Goal: Check status: Check status

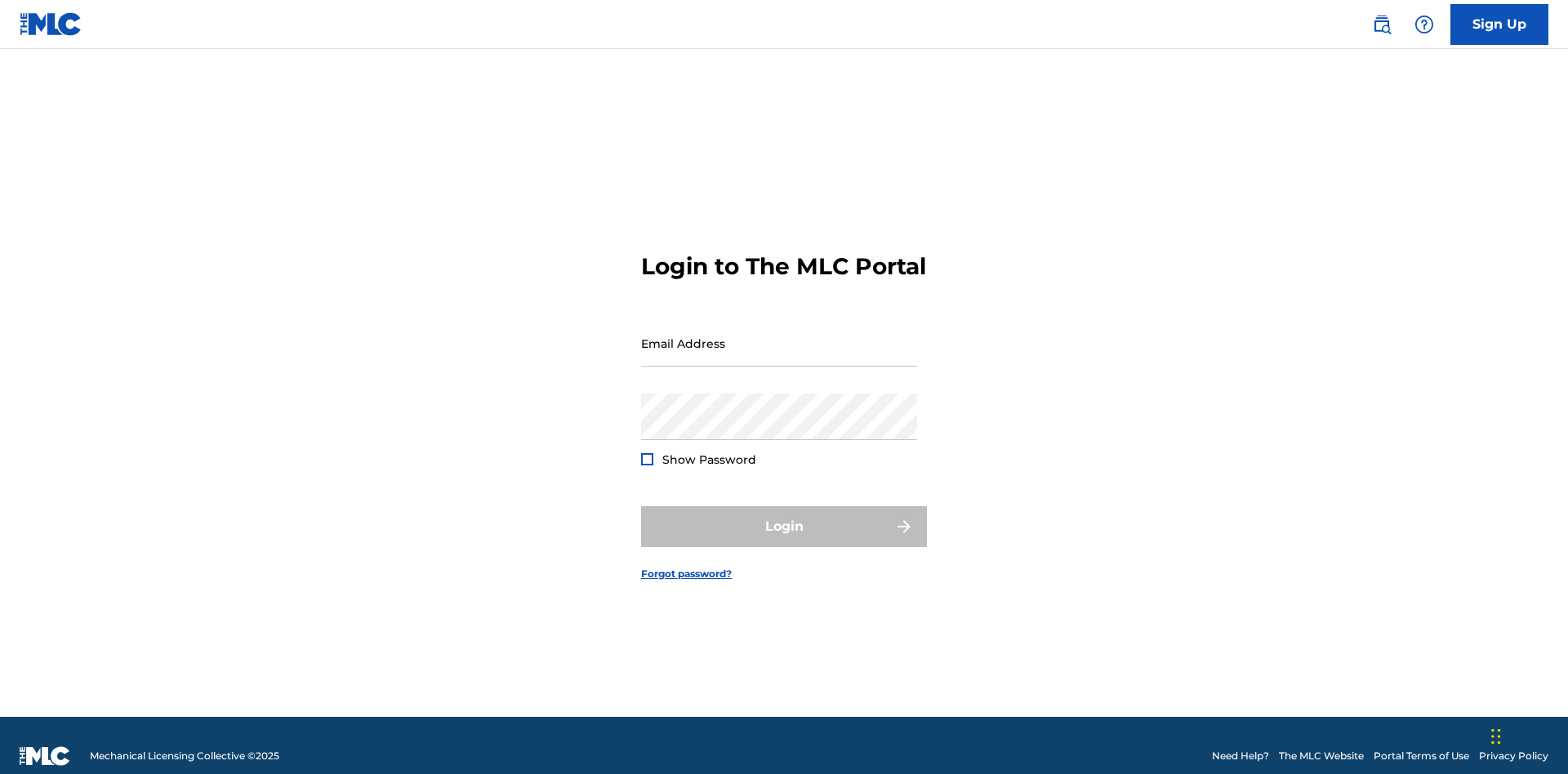
scroll to position [21, 0]
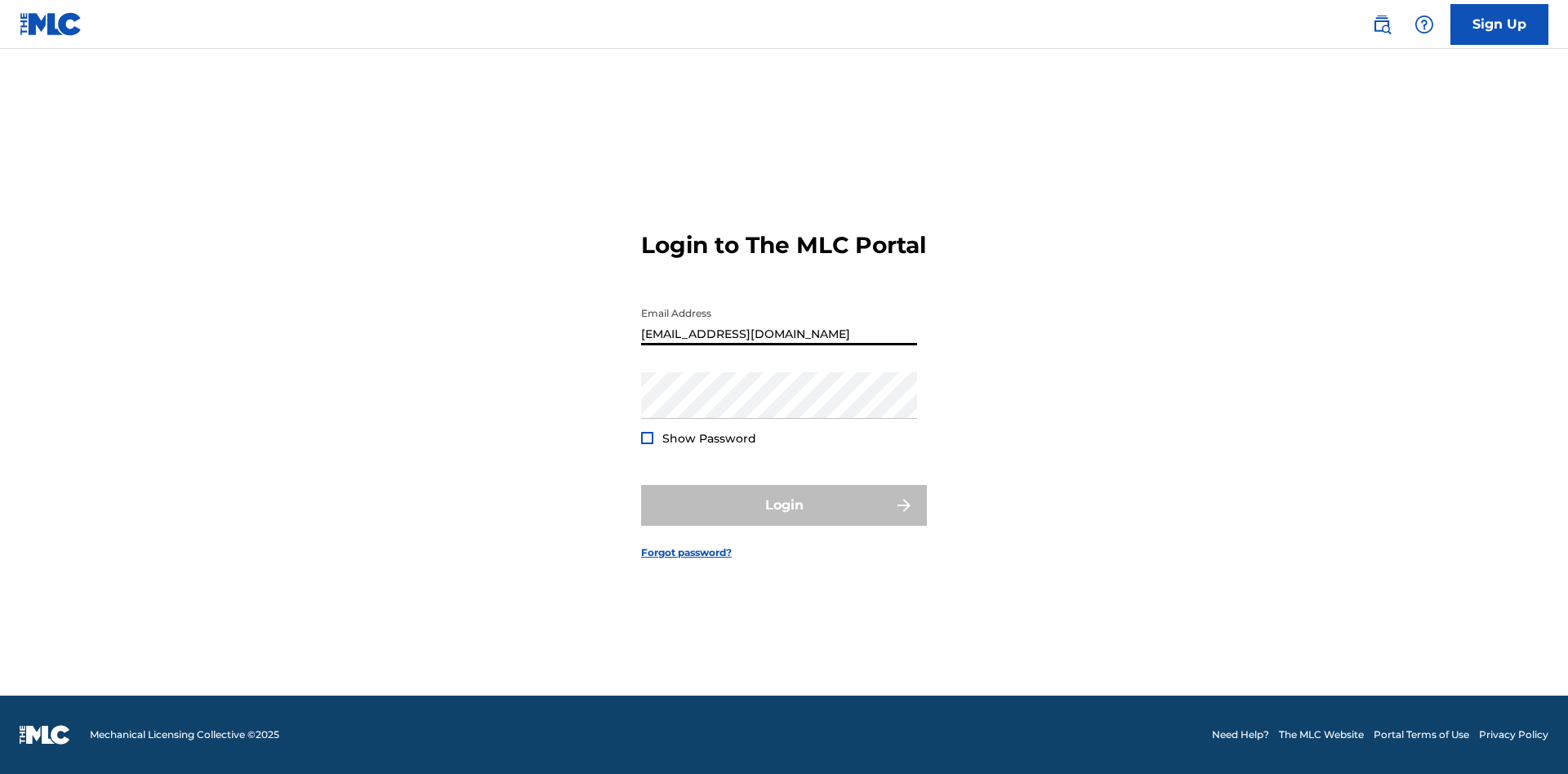
type input "[EMAIL_ADDRESS][DOMAIN_NAME]"
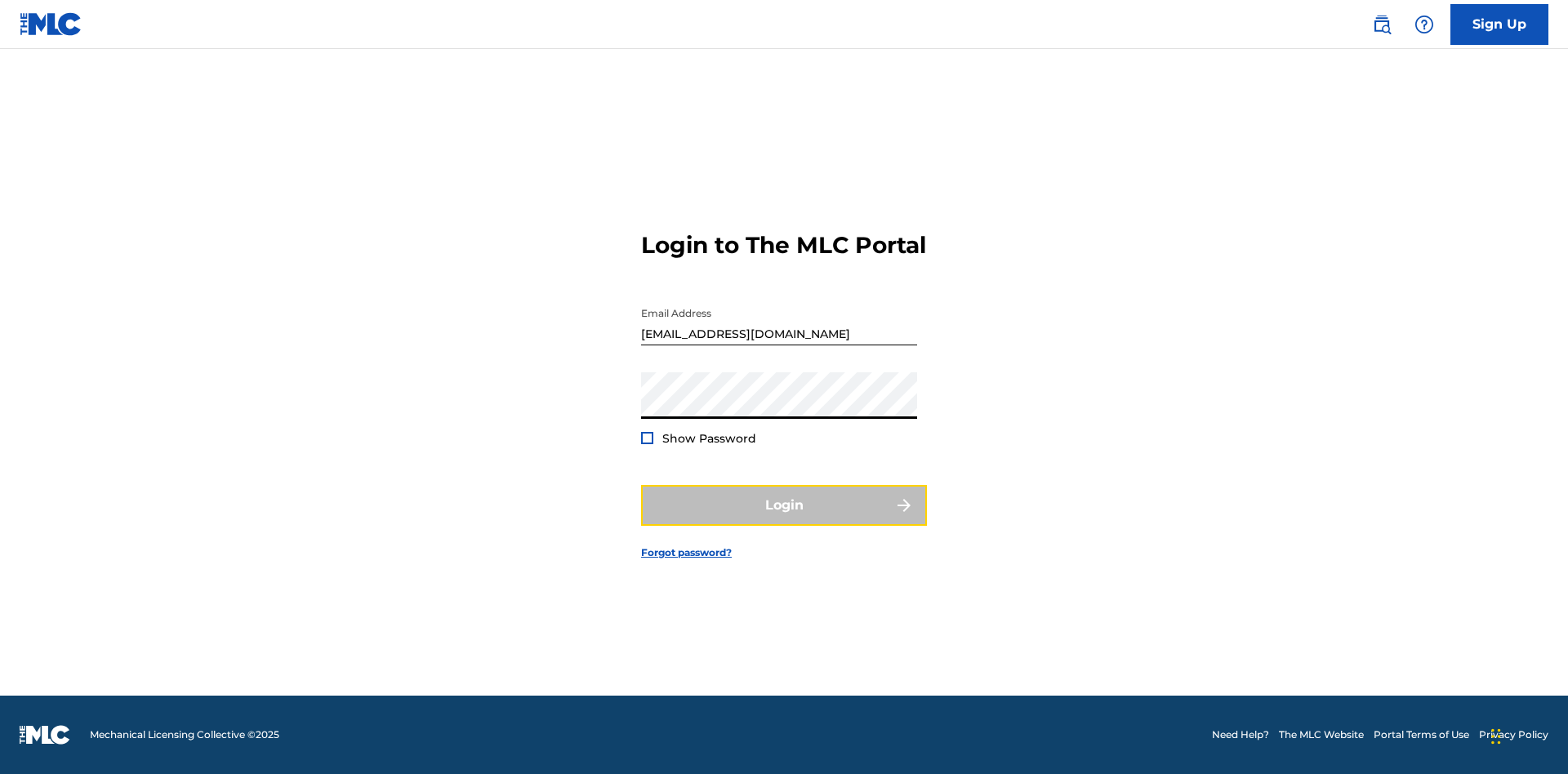
click at [784, 519] on button "Login" at bounding box center [784, 506] width 285 height 41
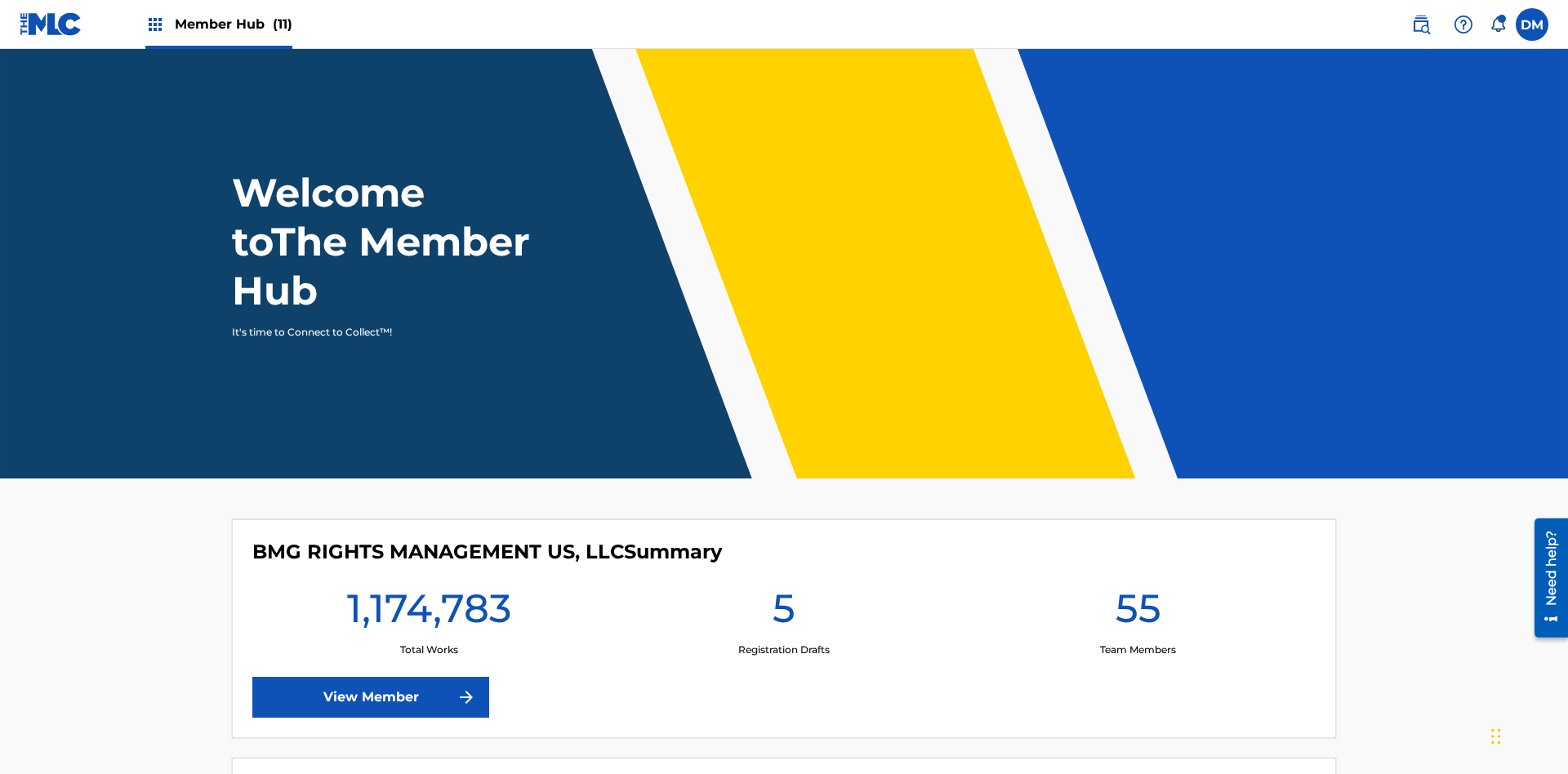
click at [233, 24] on span "Member Hub (11)" at bounding box center [234, 23] width 118 height 19
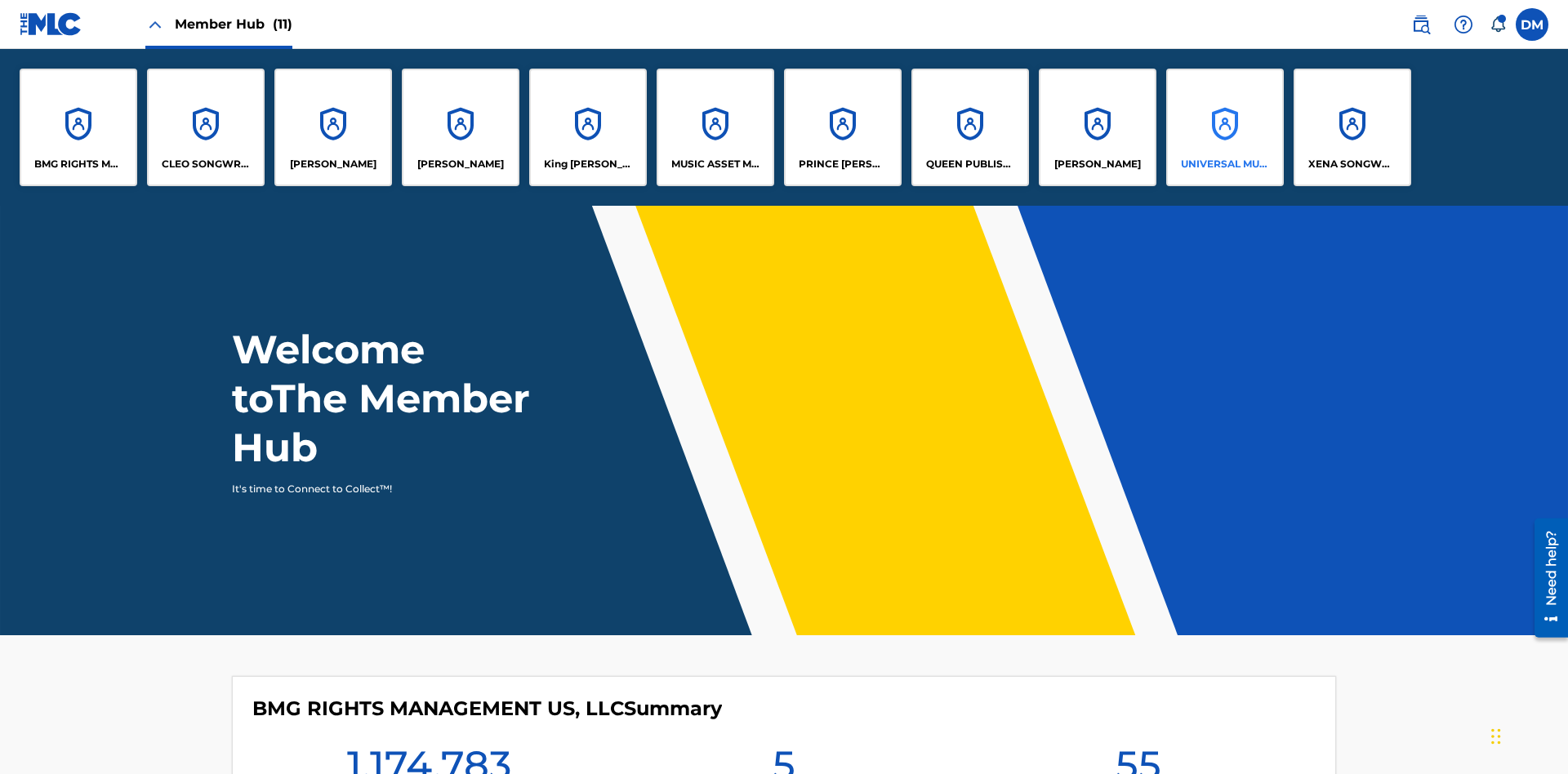
click at [1225, 164] on p "UNIVERSAL MUSIC PUB GROUP" at bounding box center [1226, 164] width 89 height 14
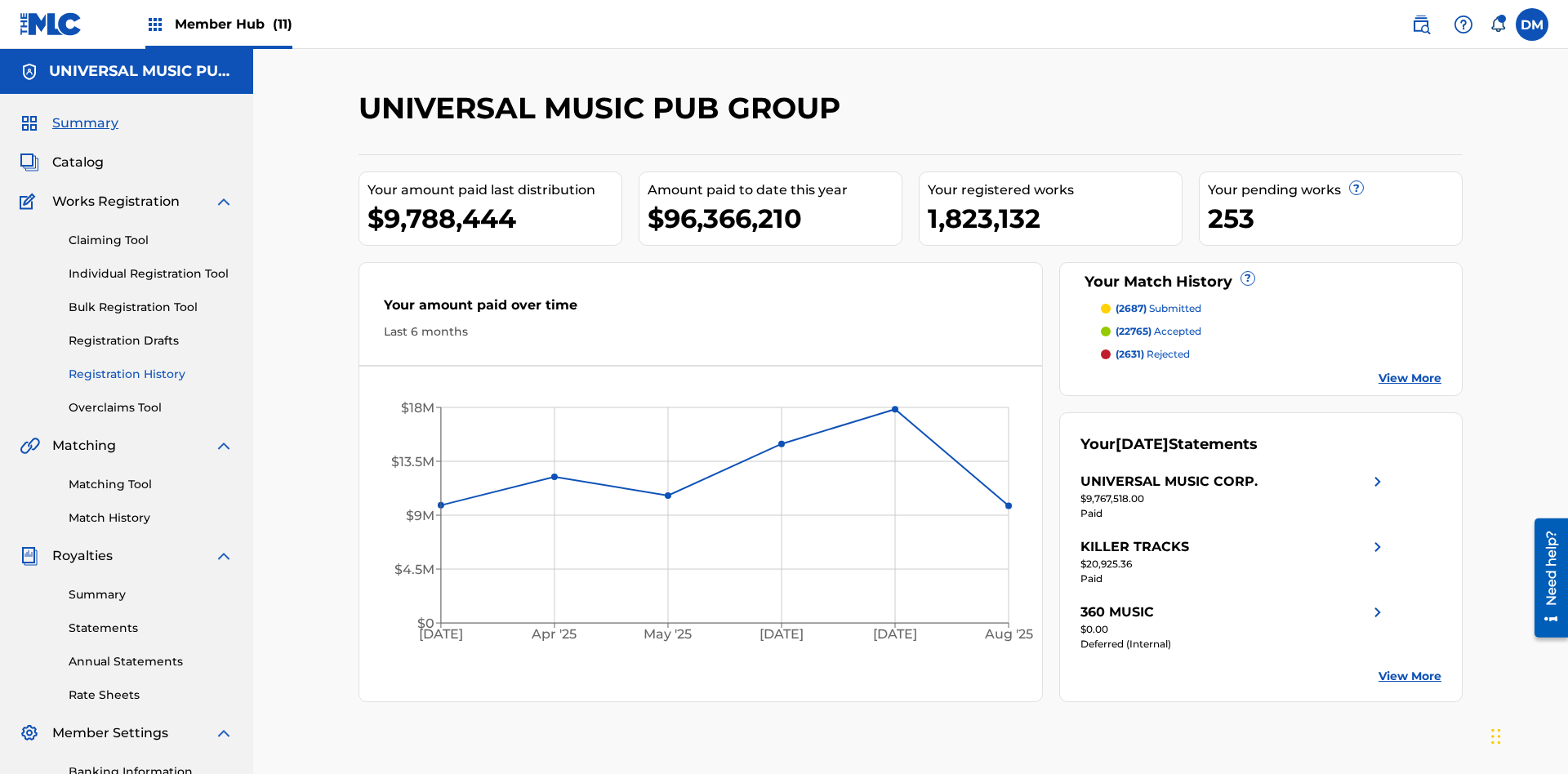
click at [151, 366] on link "Registration History" at bounding box center [151, 374] width 165 height 17
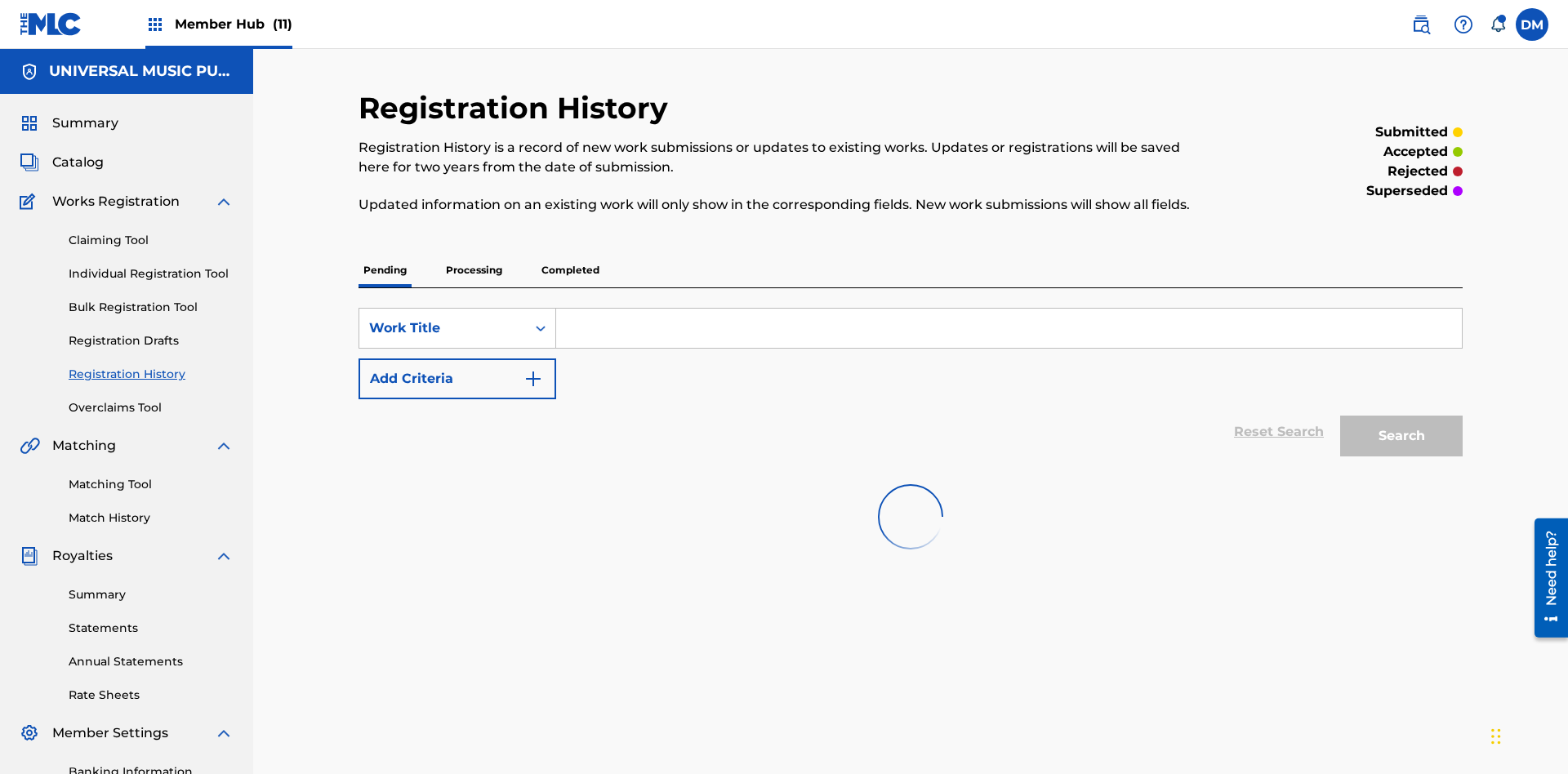
click at [474, 253] on p "Processing" at bounding box center [474, 270] width 66 height 34
click at [442, 318] on div "Work Title" at bounding box center [442, 328] width 147 height 20
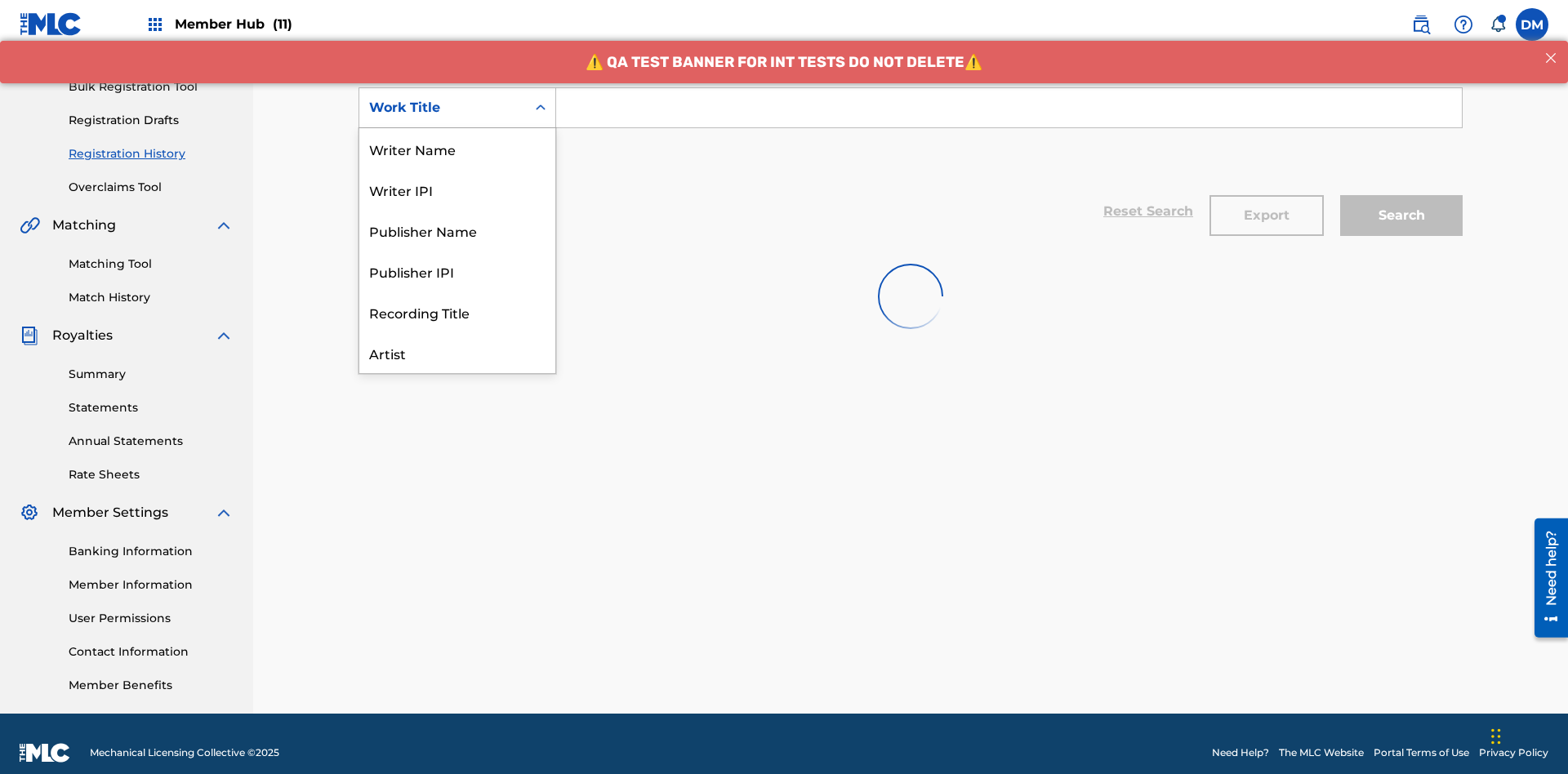
scroll to position [82, 0]
click at [458, 353] on div "Work Title" at bounding box center [458, 353] width 196 height 41
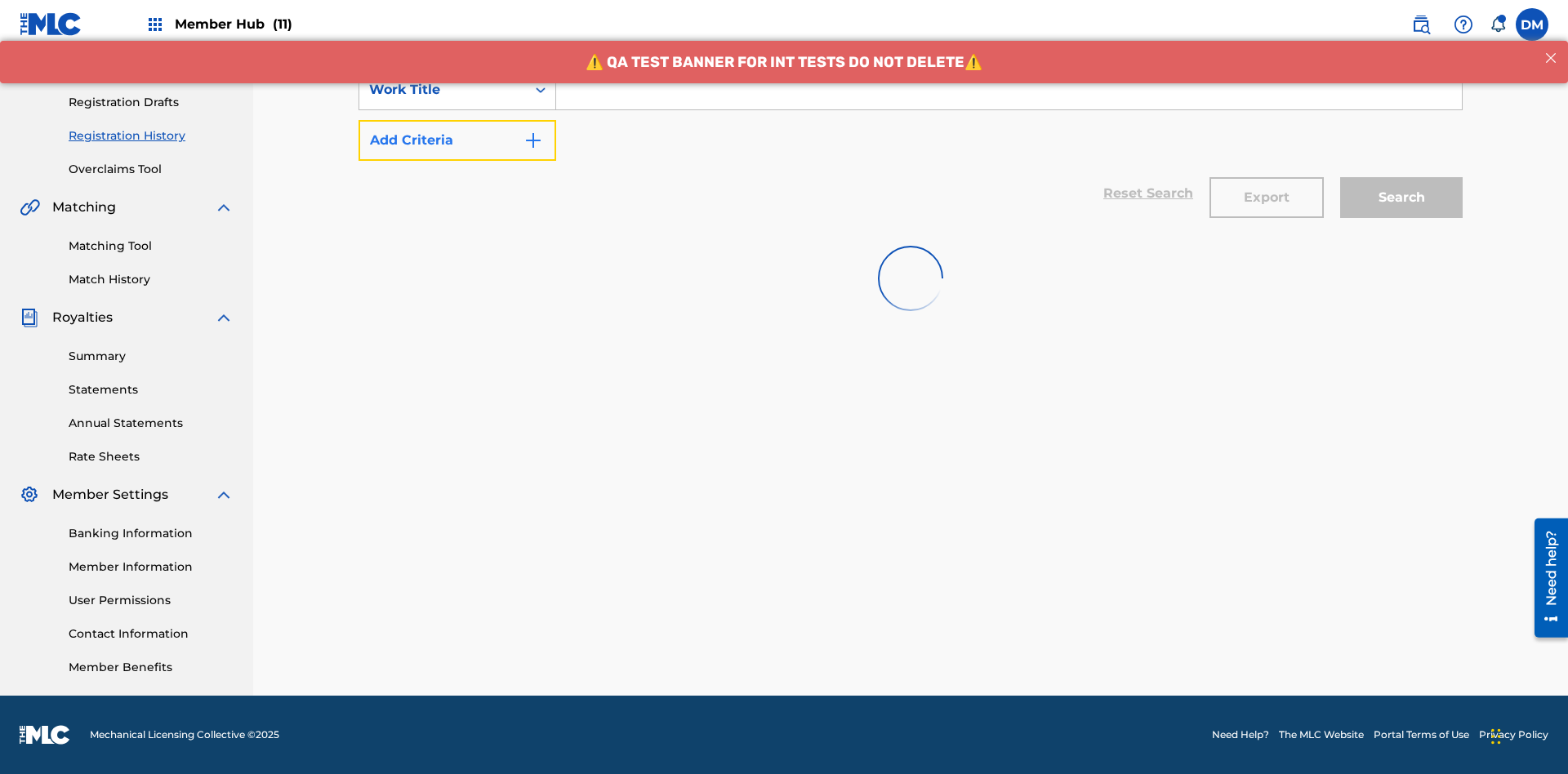
click at [458, 140] on button "Add Criteria" at bounding box center [458, 141] width 198 height 41
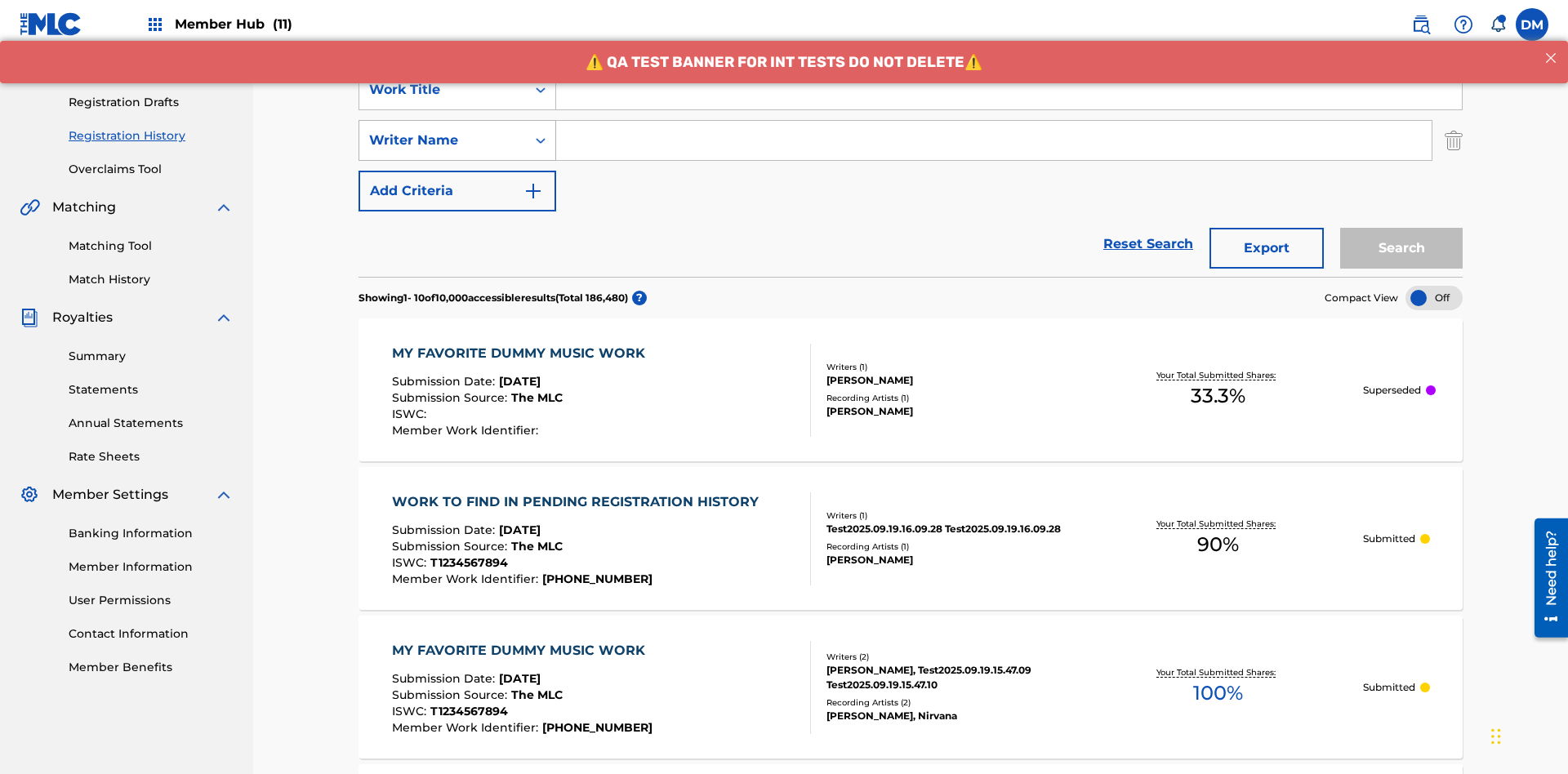
click at [442, 131] on div "Writer Name" at bounding box center [442, 141] width 147 height 20
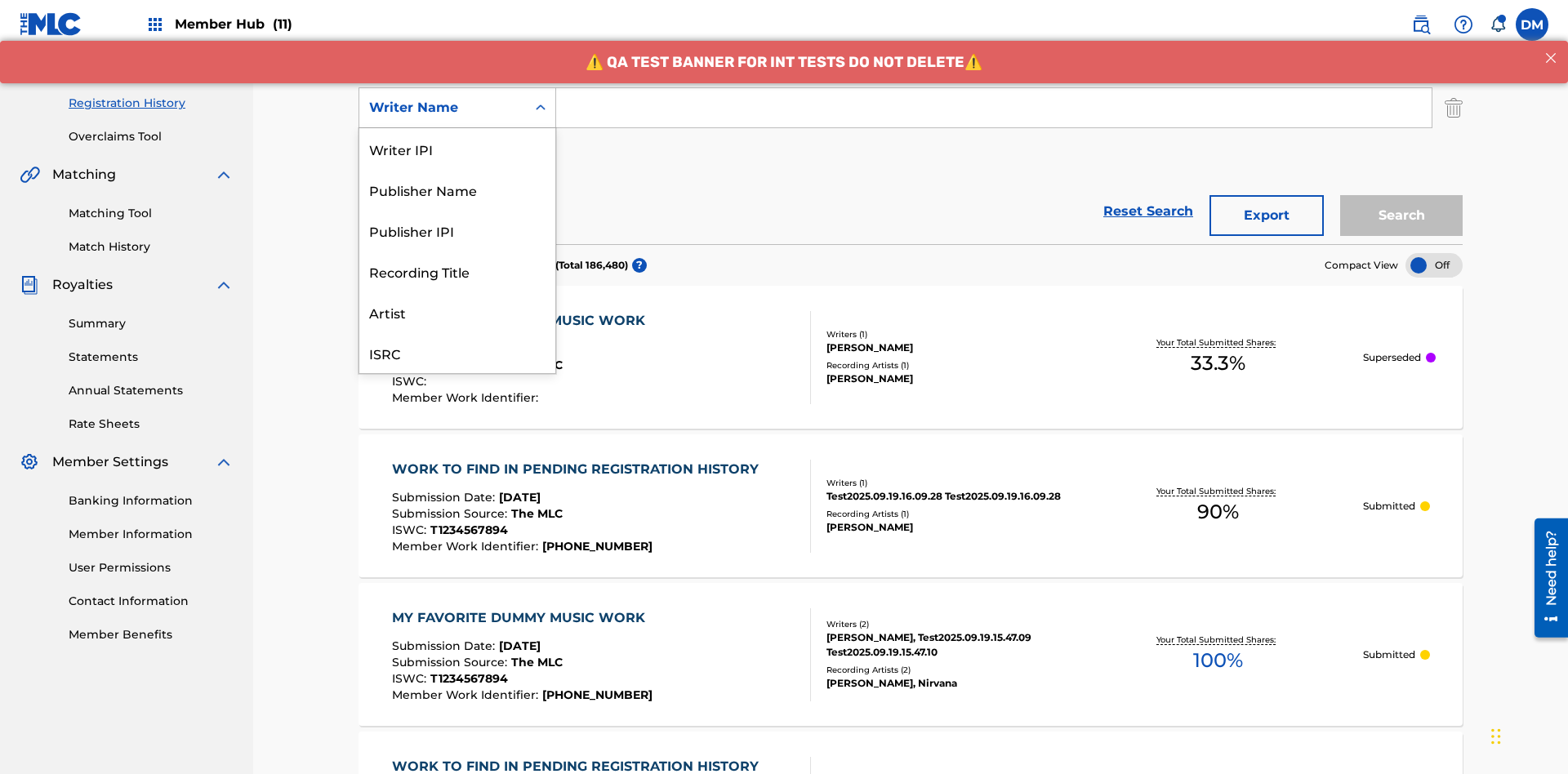
scroll to position [41, 0]
click at [458, 230] on div "Recording Title" at bounding box center [458, 230] width 196 height 41
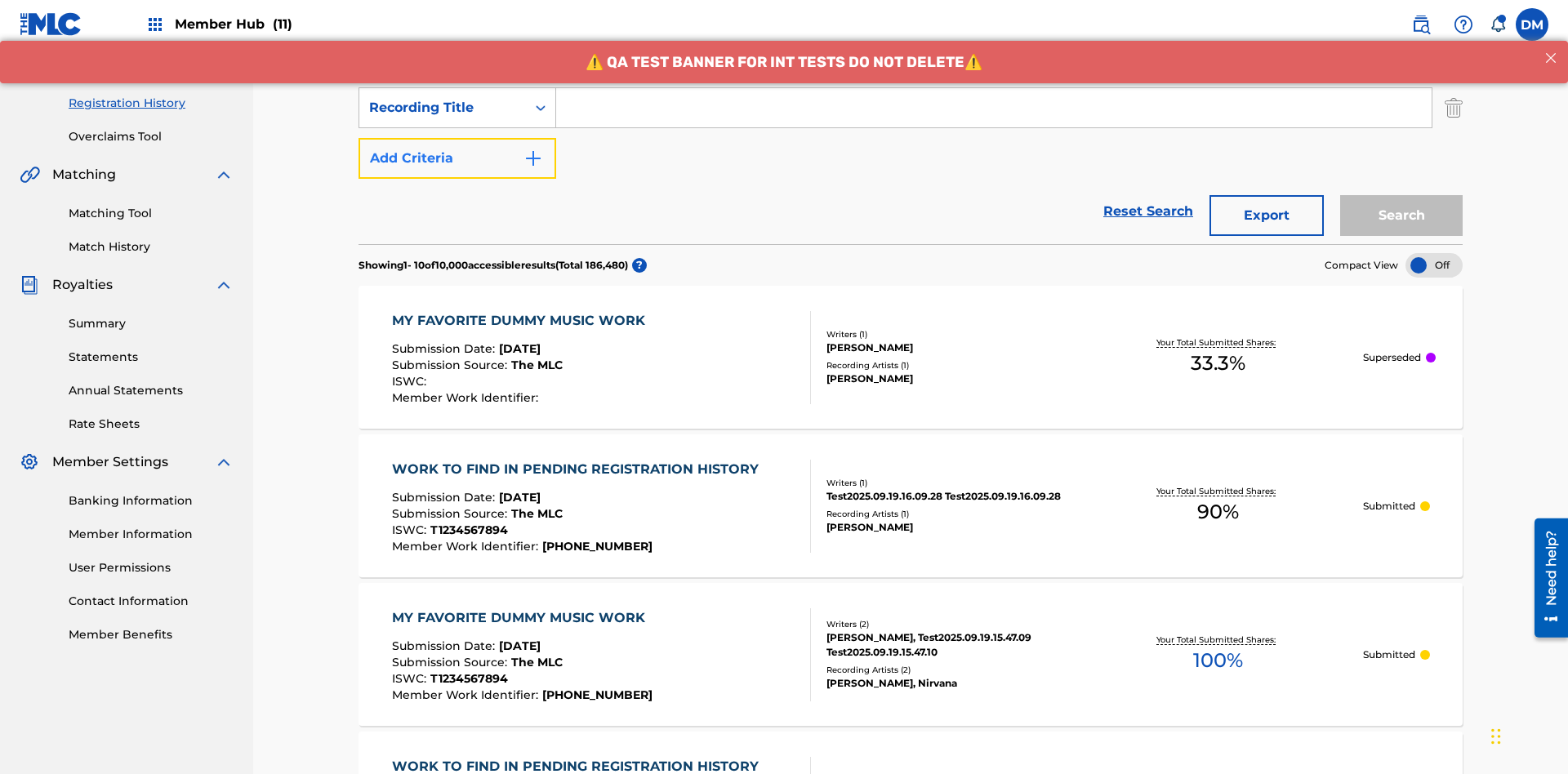
click at [458, 138] on button "Add Criteria" at bounding box center [458, 159] width 198 height 41
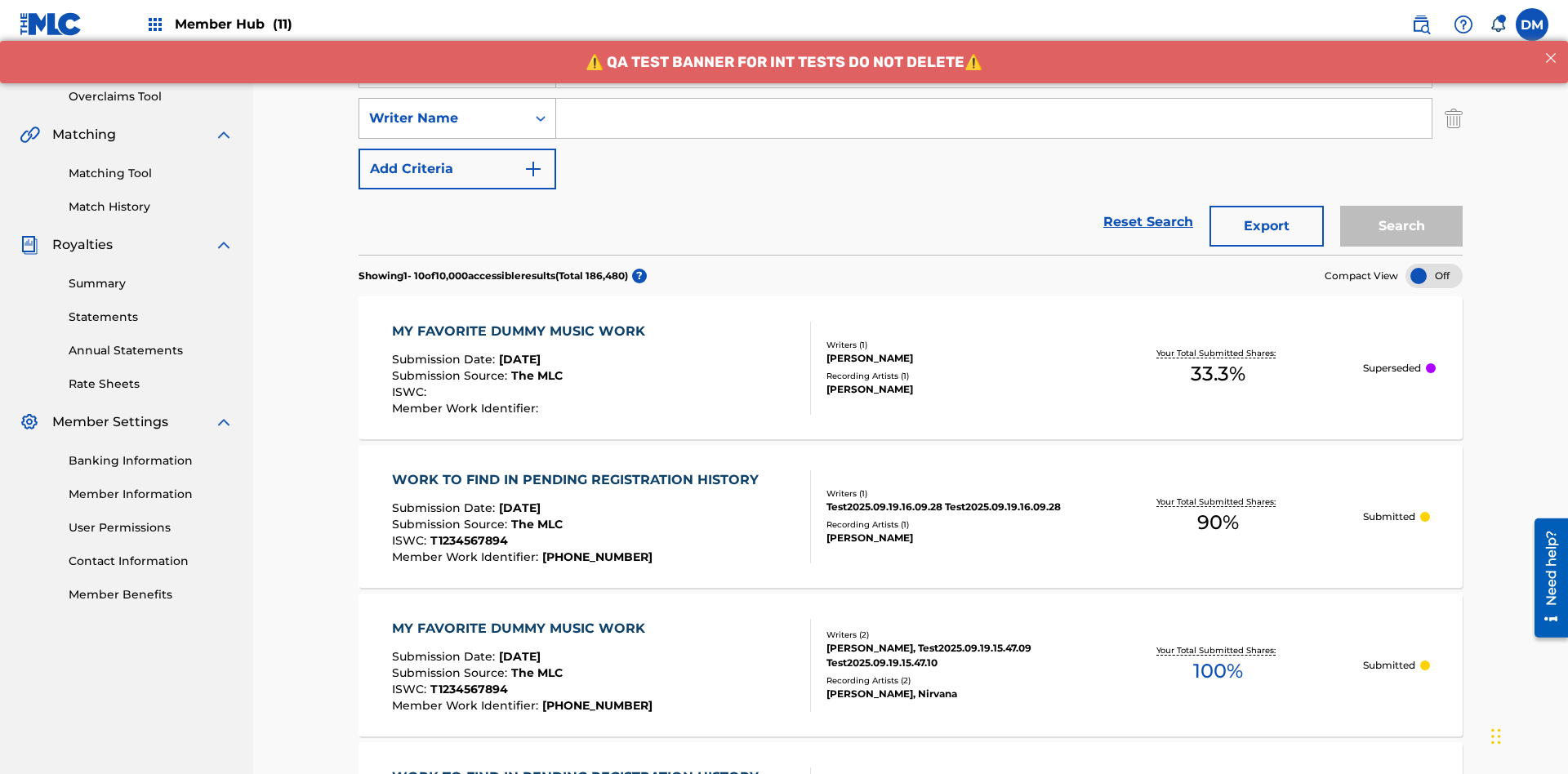
click at [442, 109] on div "Writer Name" at bounding box center [442, 119] width 147 height 20
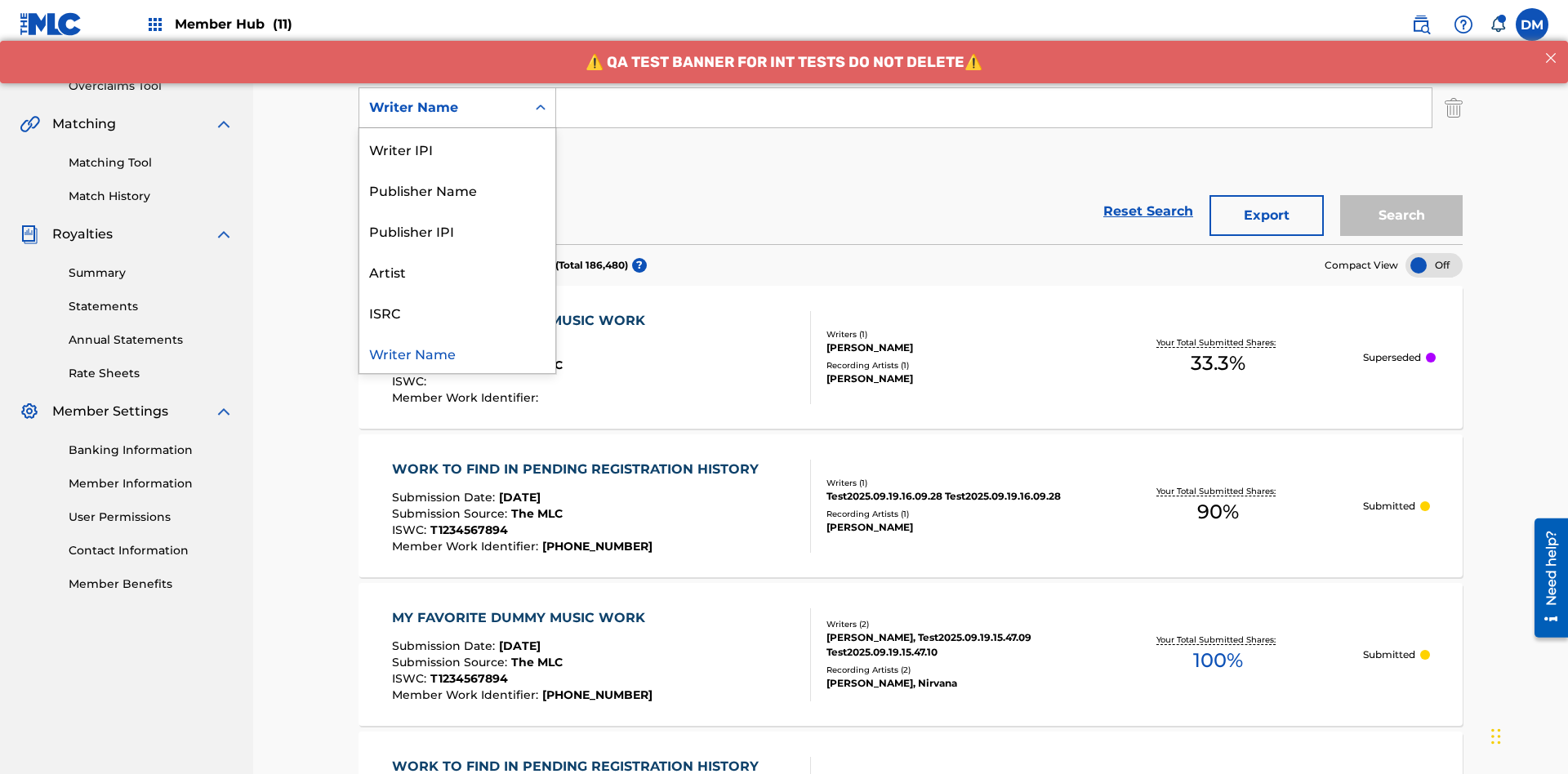
click at [458, 312] on div "ISRC" at bounding box center [458, 312] width 196 height 41
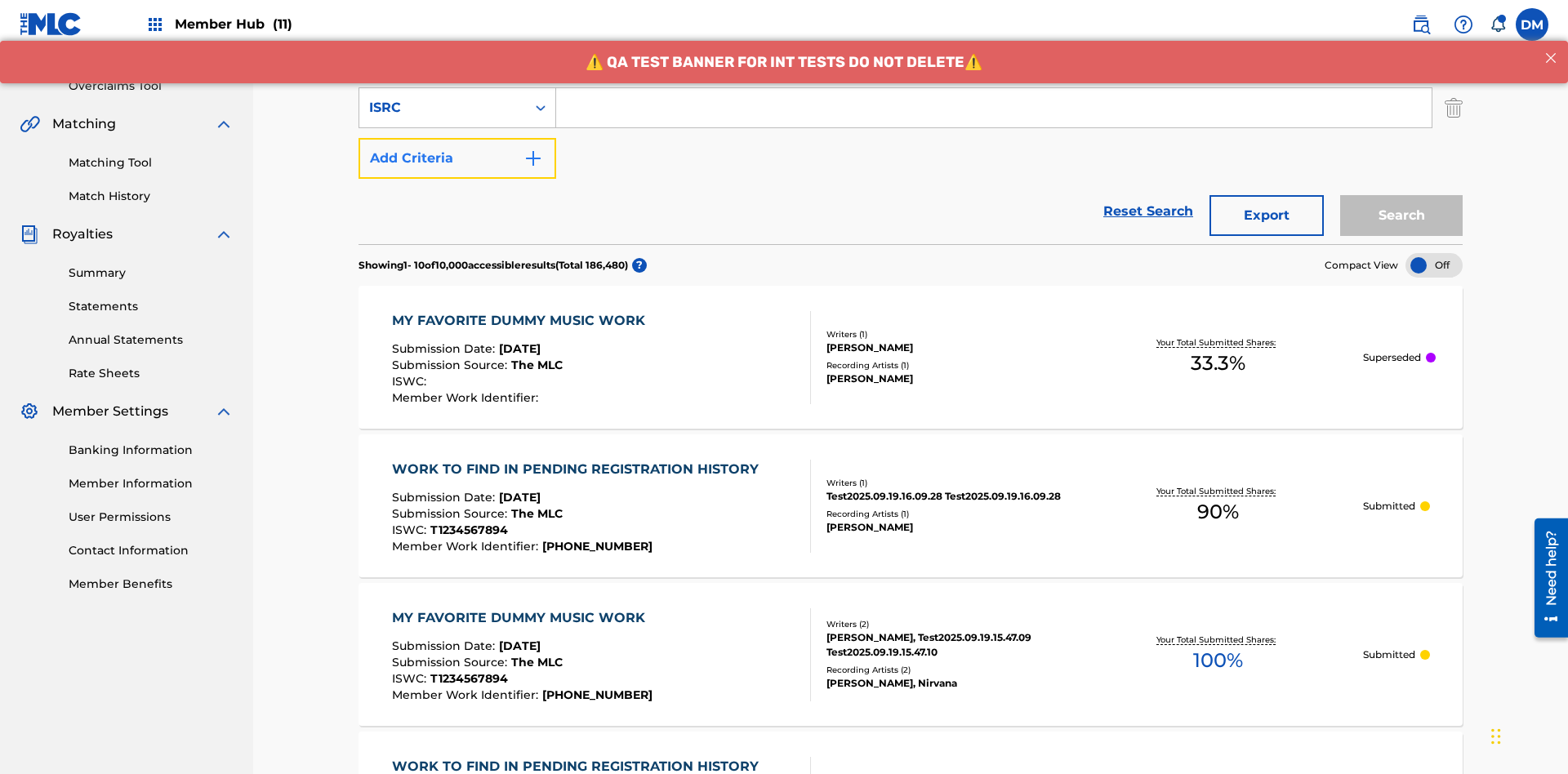
click at [458, 138] on button "Add Criteria" at bounding box center [458, 159] width 198 height 41
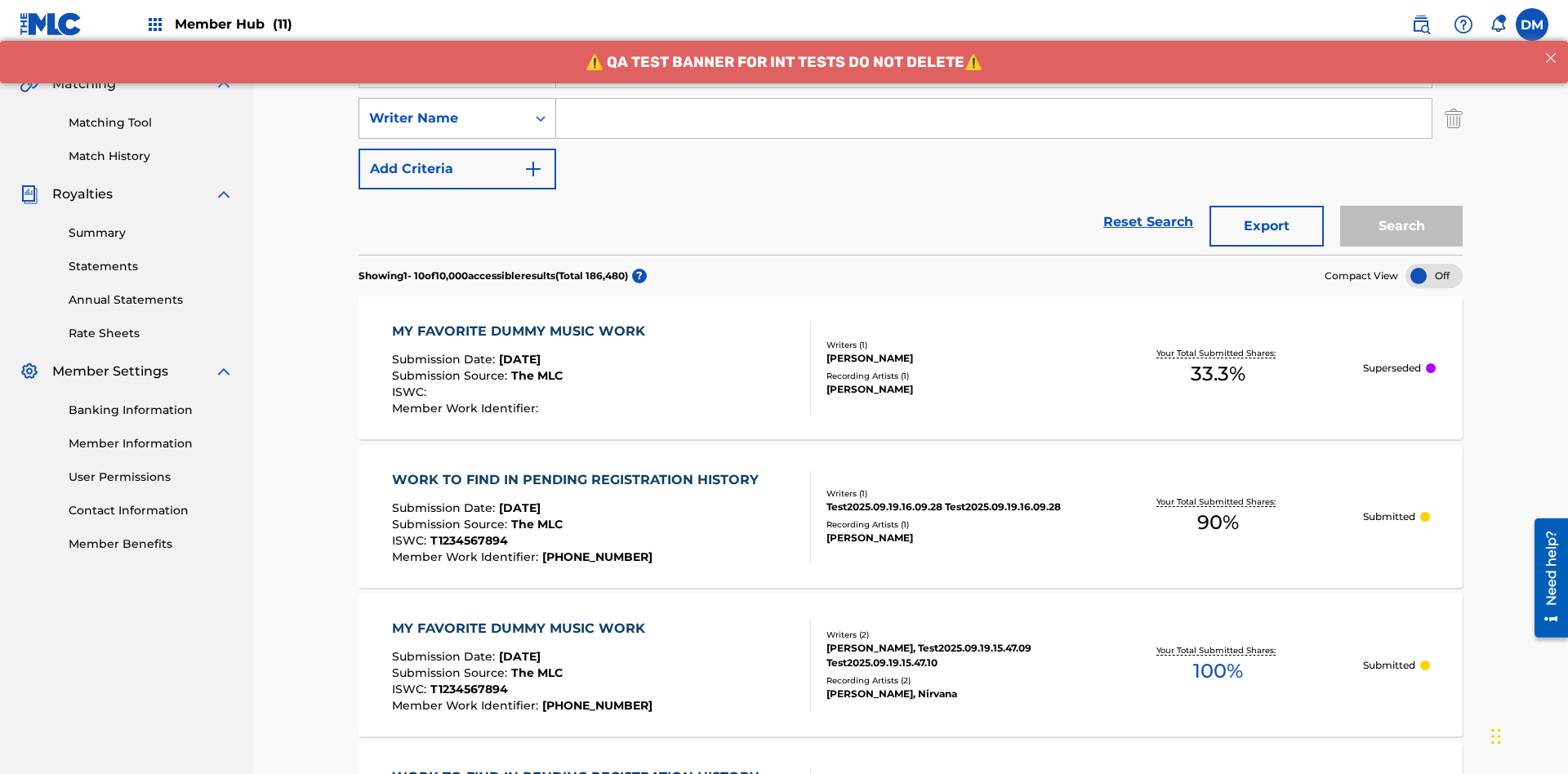
click at [442, 109] on div "Writer Name" at bounding box center [442, 119] width 147 height 20
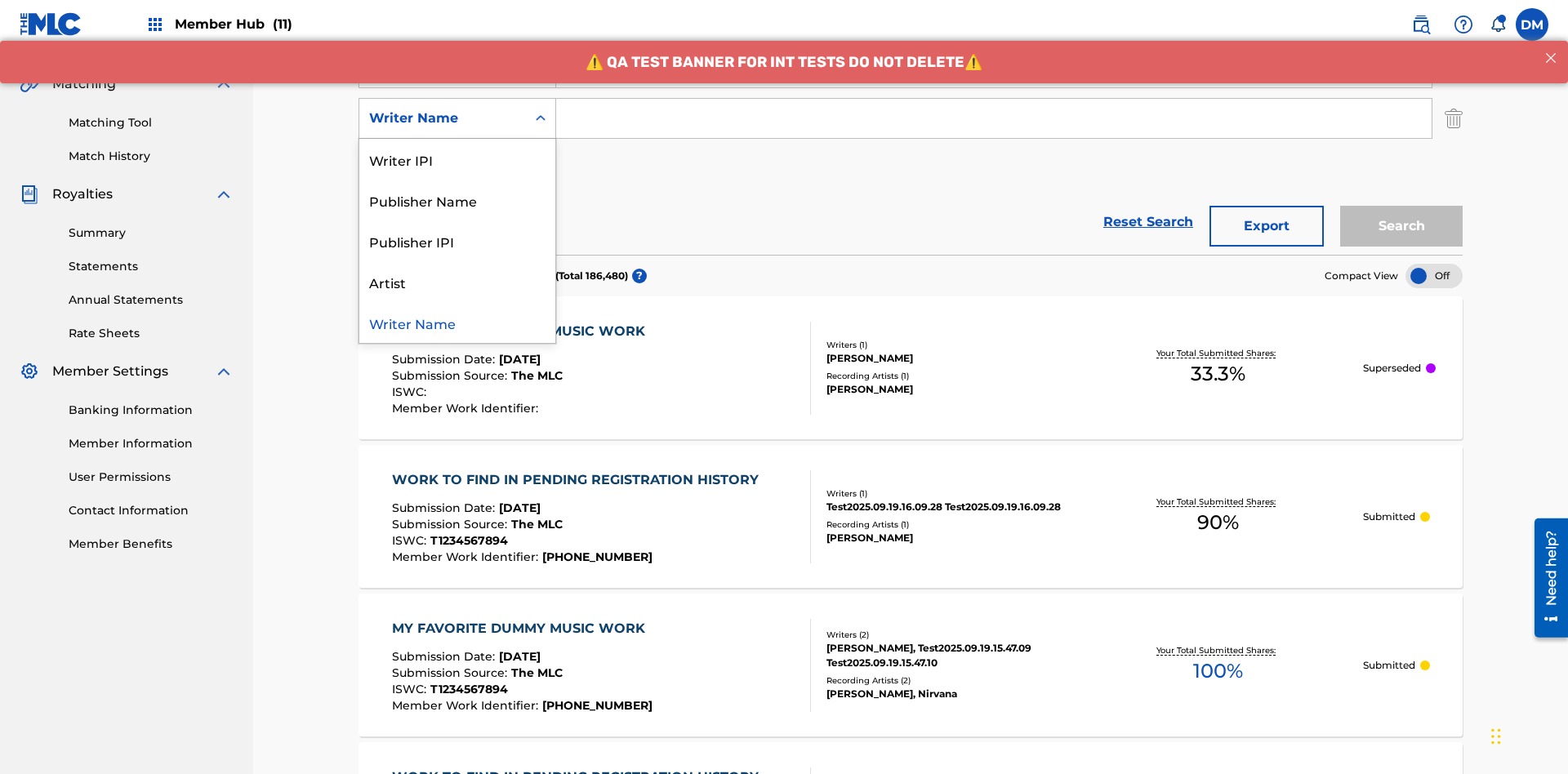
scroll to position [373, 0]
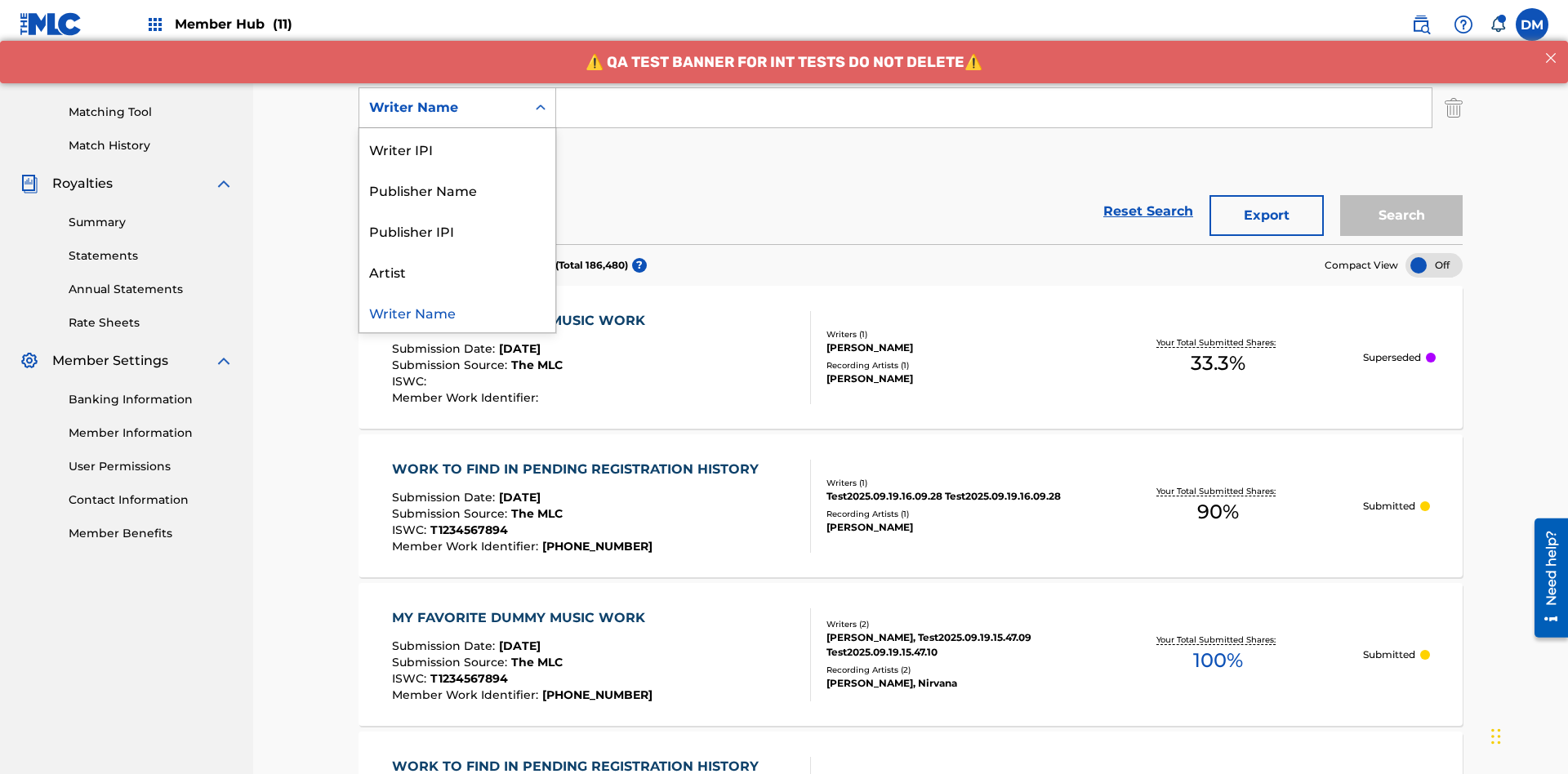
click at [458, 312] on div "Writer Name" at bounding box center [458, 312] width 196 height 41
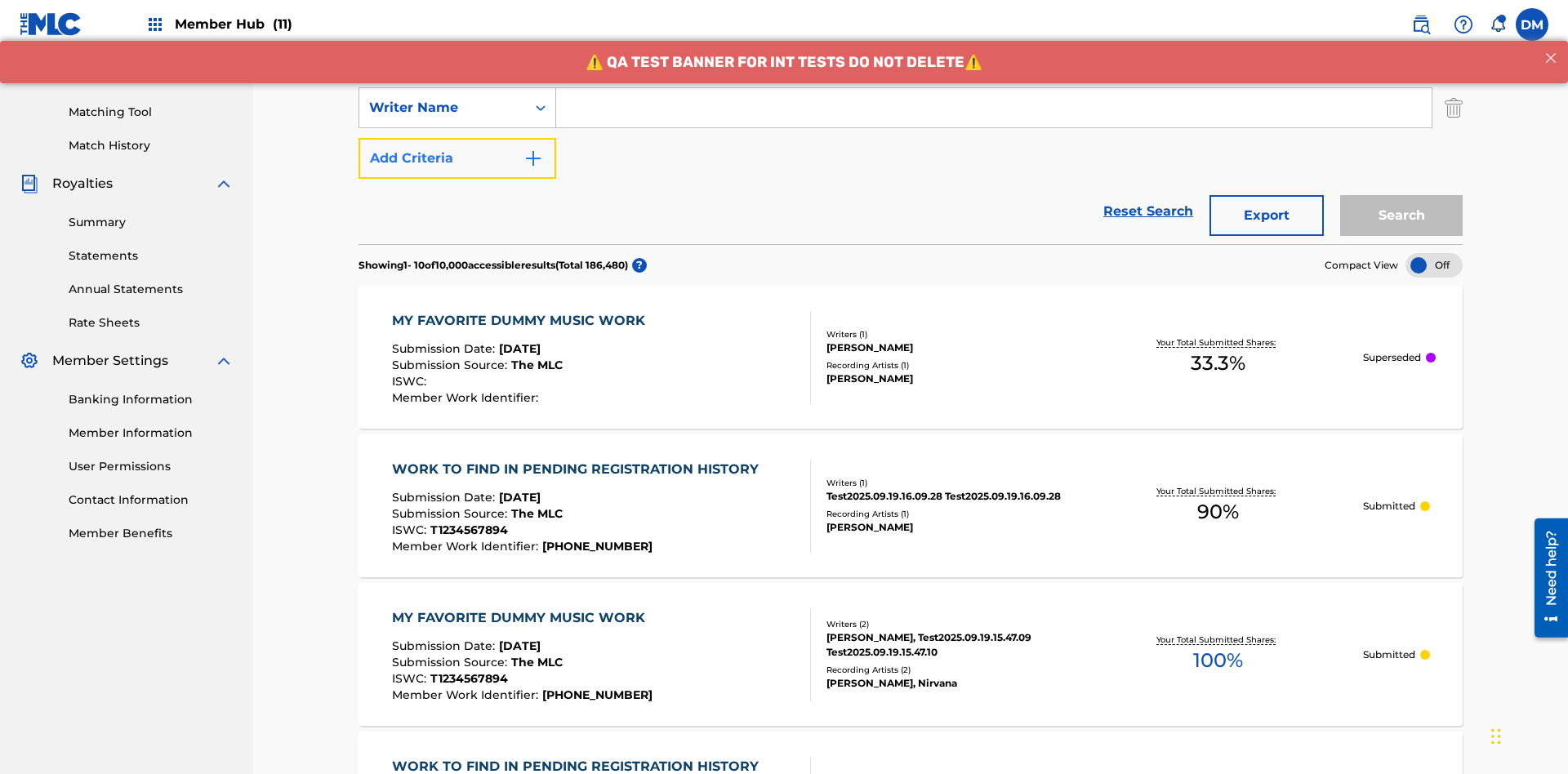
click at [458, 138] on button "Add Criteria" at bounding box center [458, 159] width 198 height 41
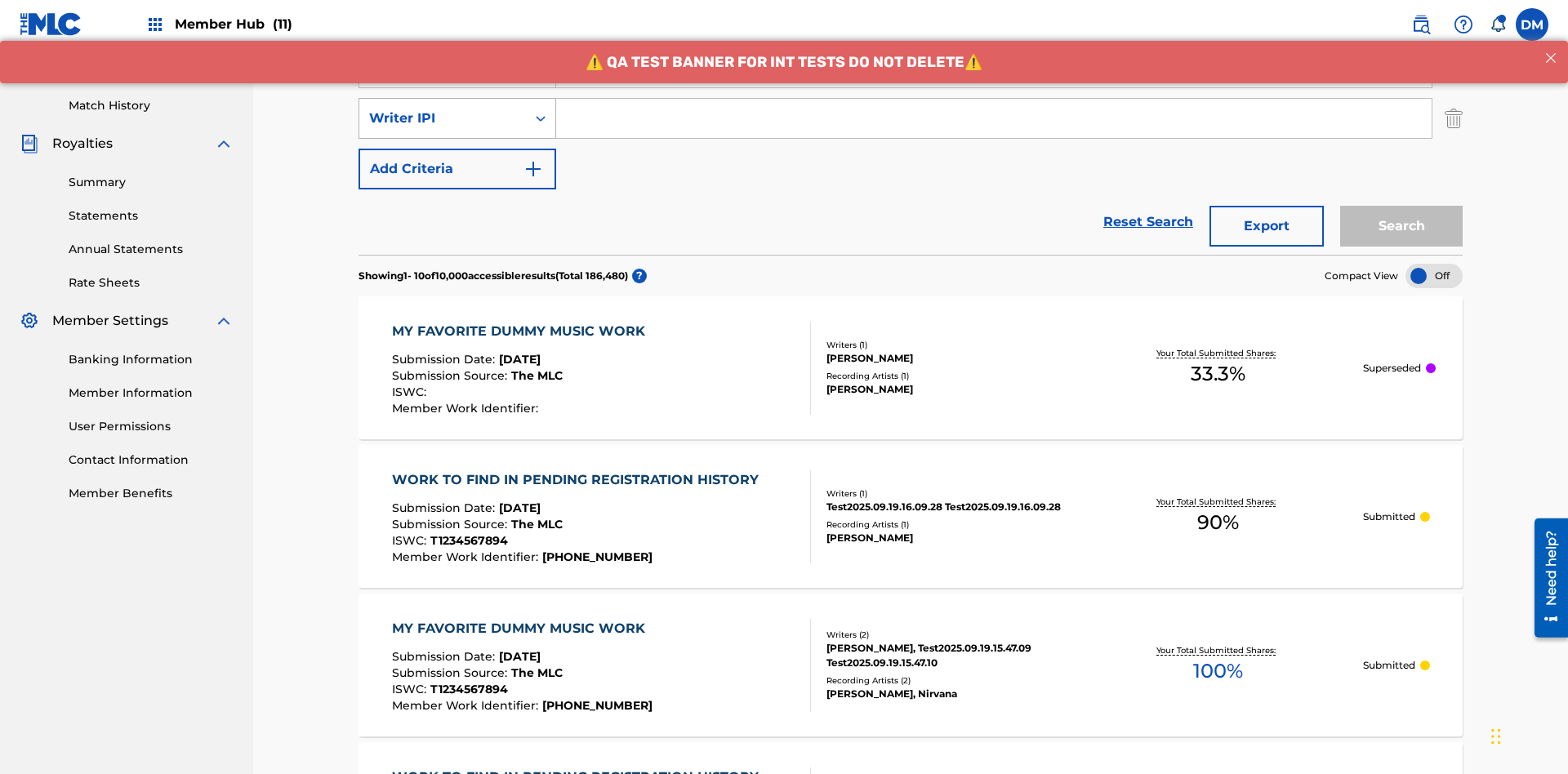
click at [442, 109] on div "Writer IPI" at bounding box center [442, 119] width 147 height 20
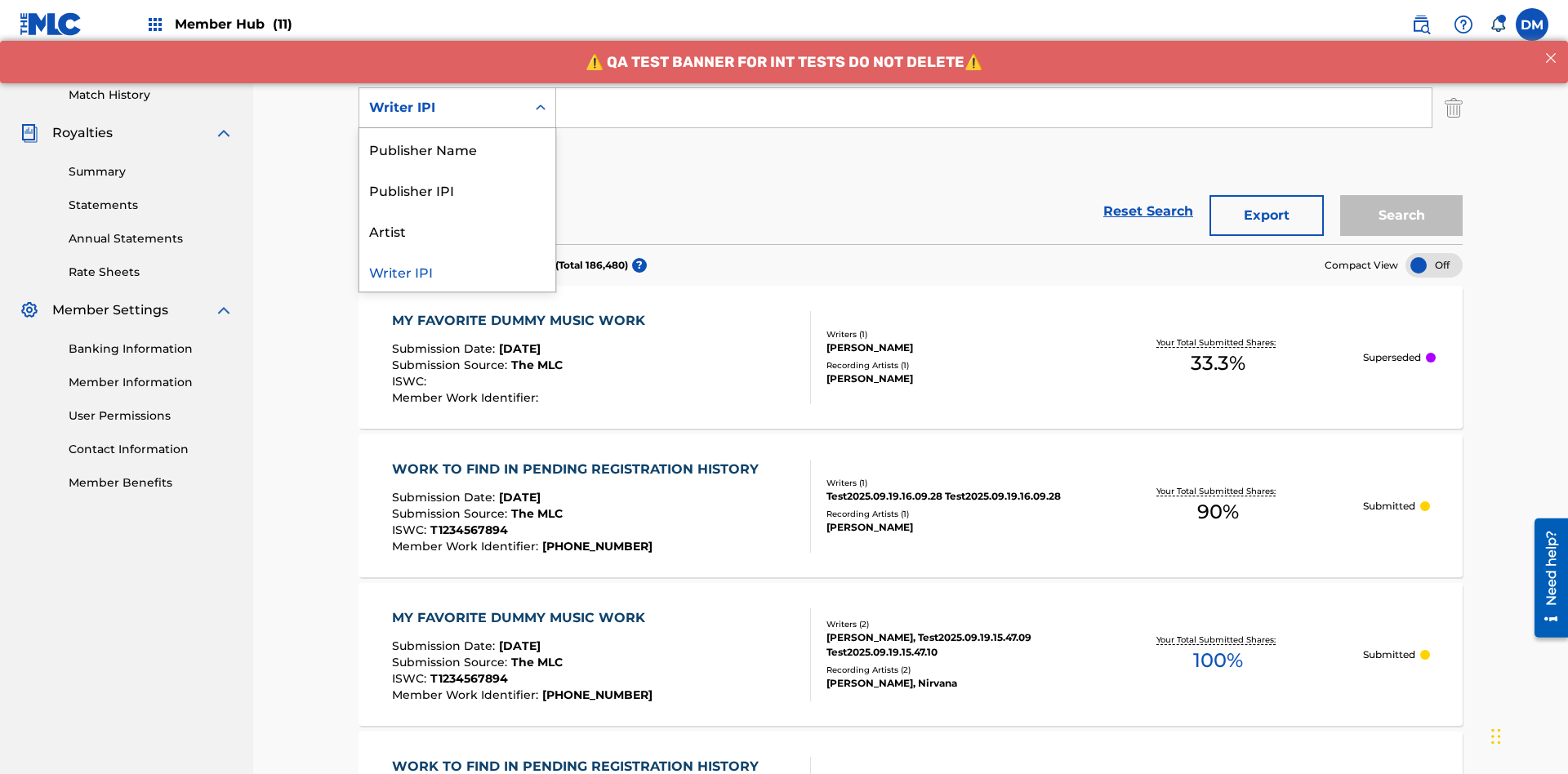
click at [458, 149] on div "Publisher Name" at bounding box center [458, 149] width 196 height 41
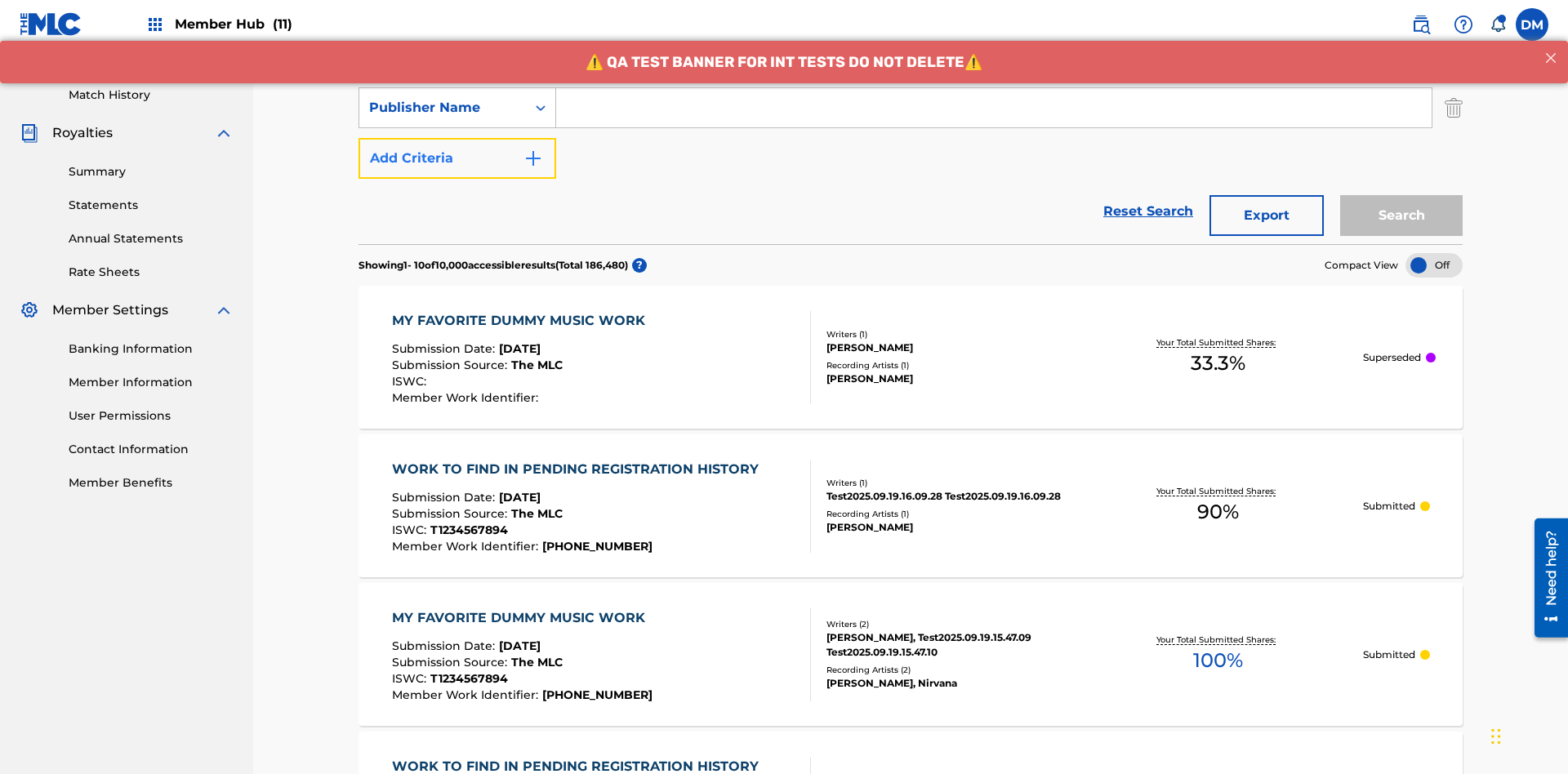
click at [458, 138] on button "Add Criteria" at bounding box center [458, 159] width 198 height 41
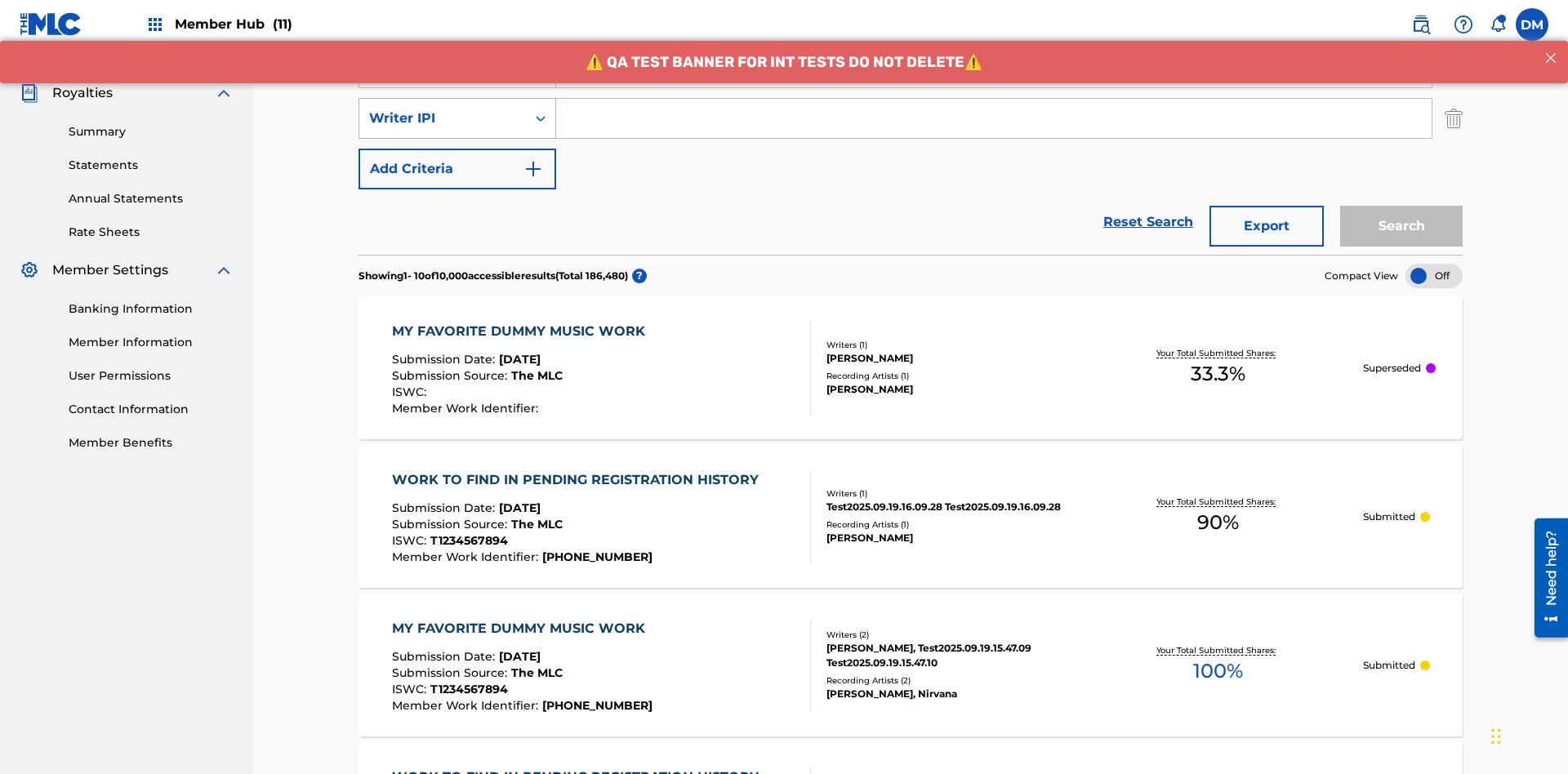
click at [442, 109] on div "Writer IPI" at bounding box center [442, 119] width 147 height 20
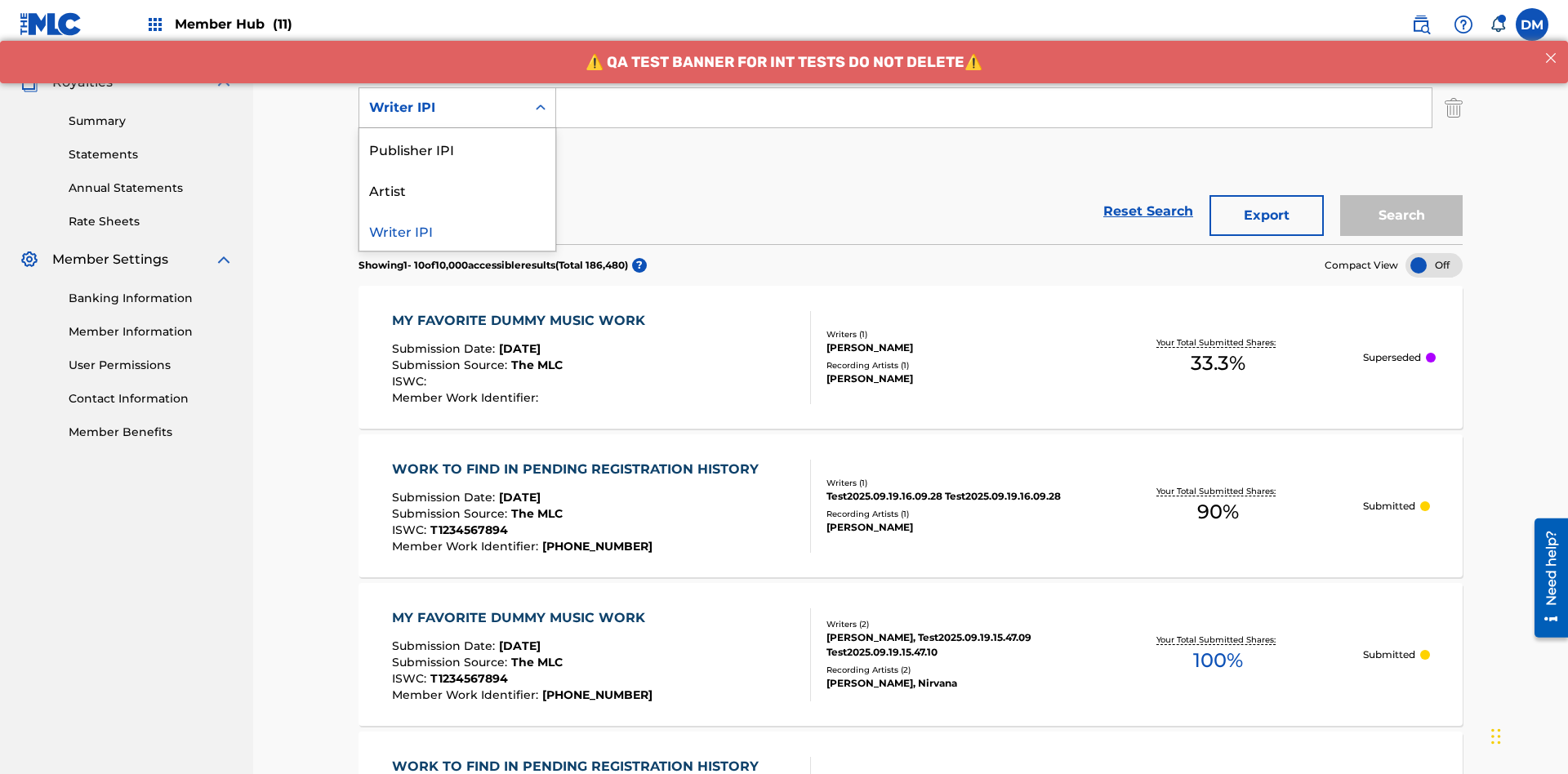
click at [458, 149] on div "Publisher IPI" at bounding box center [458, 149] width 196 height 41
click at [458, 138] on button "Add Criteria" at bounding box center [458, 159] width 198 height 41
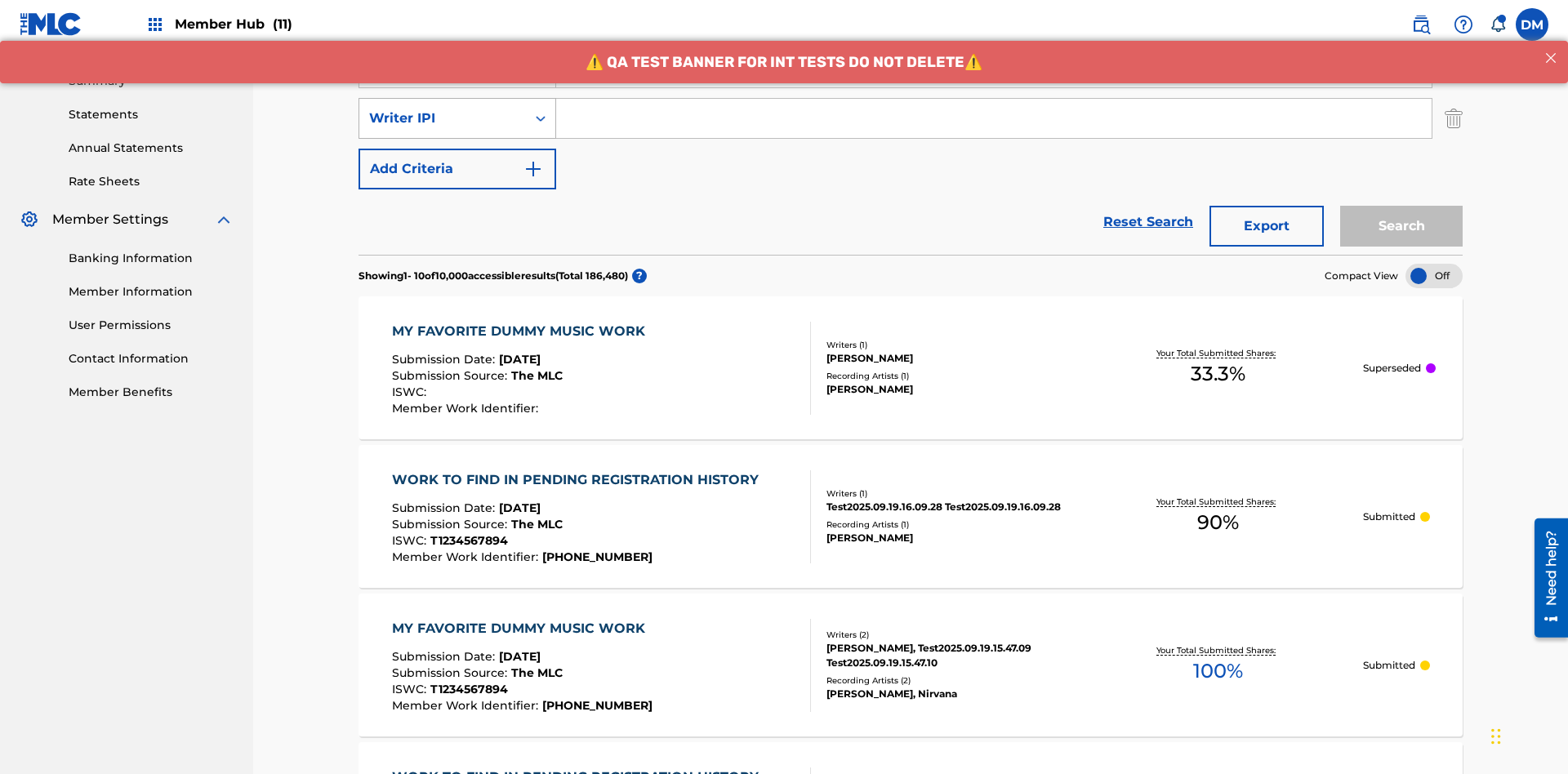
click at [442, 109] on div "Writer IPI" at bounding box center [442, 119] width 147 height 20
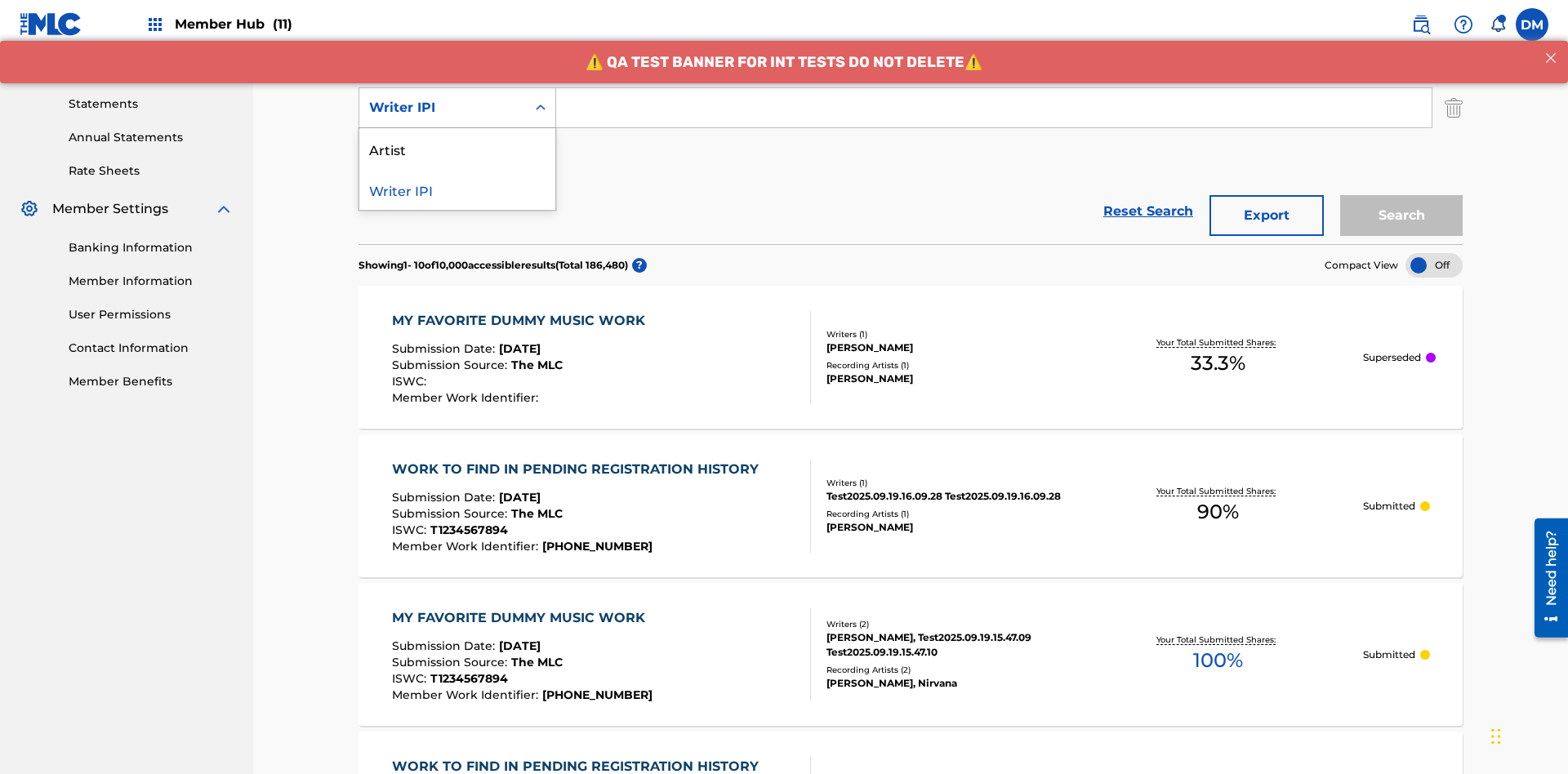
click at [458, 149] on div "Artist" at bounding box center [458, 149] width 196 height 41
click at [458, 138] on button "Add Criteria" at bounding box center [458, 159] width 198 height 41
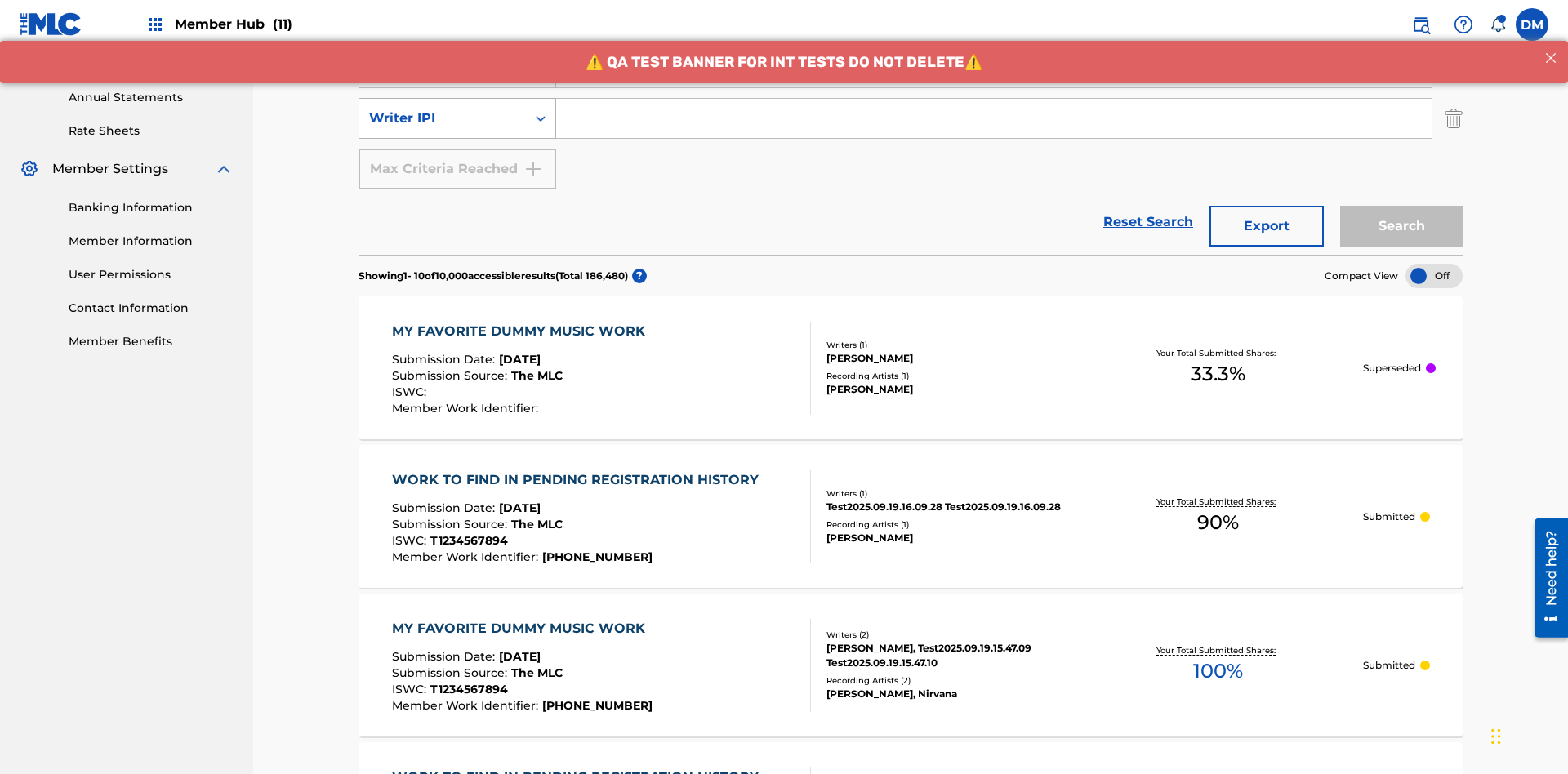
click at [442, 109] on div "Writer IPI" at bounding box center [442, 119] width 147 height 20
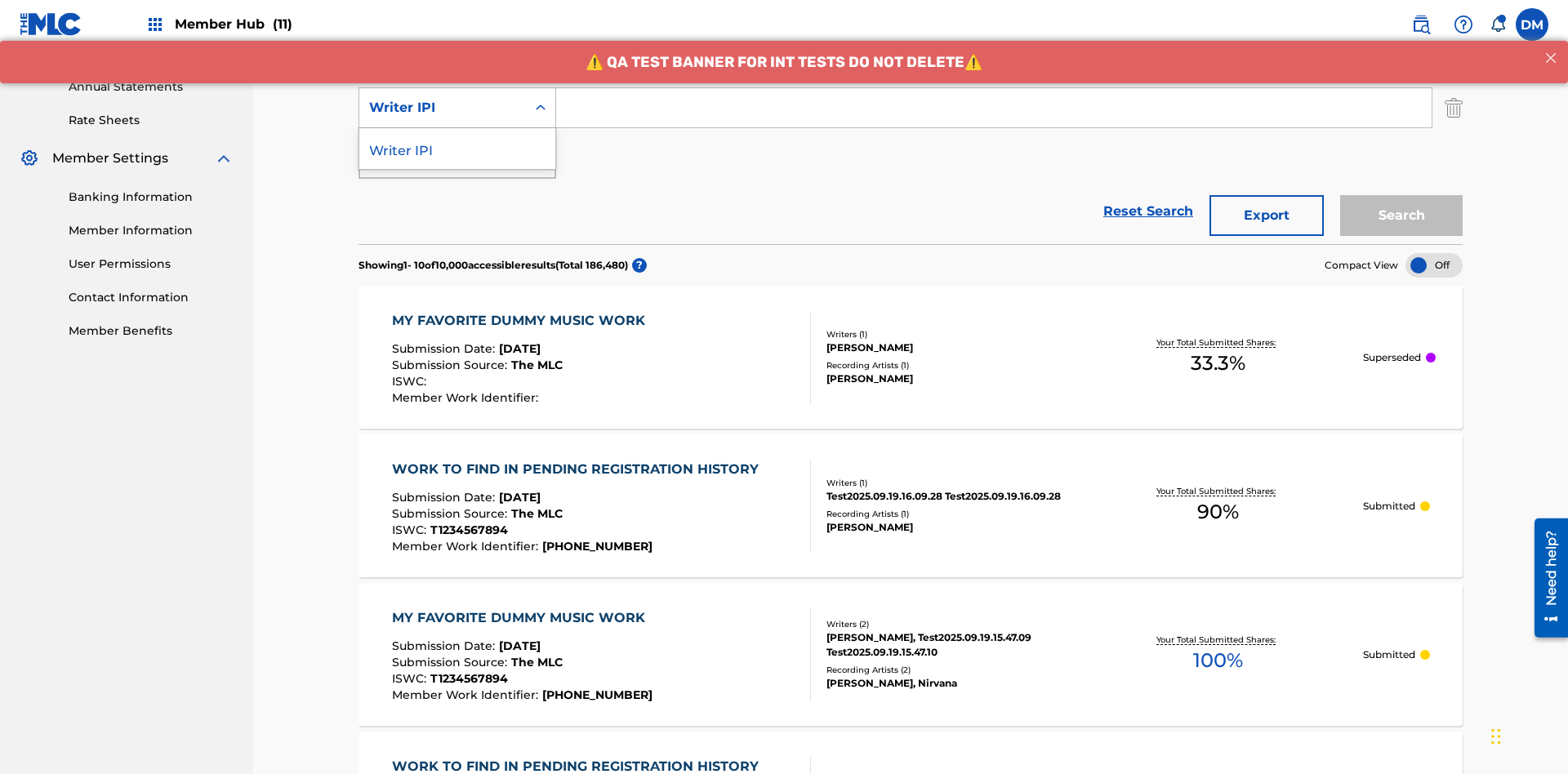
click at [458, 149] on div "Writer IPI" at bounding box center [458, 149] width 196 height 41
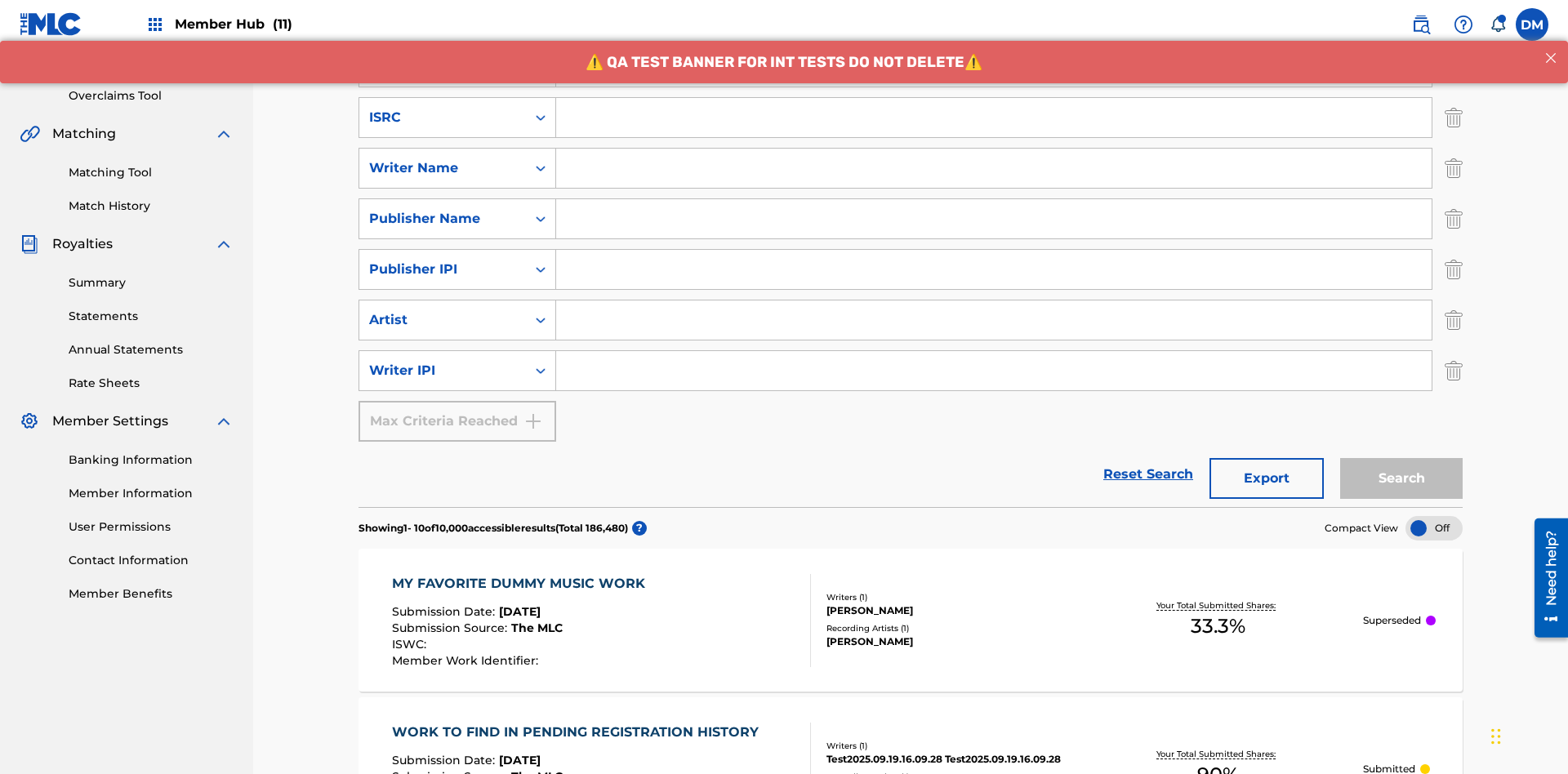
click at [994, 118] on input "Search Form" at bounding box center [994, 118] width 876 height 39
type input "AA3123123123"
click at [1009, 36] on input "Search Form" at bounding box center [1009, 16] width 905 height 39
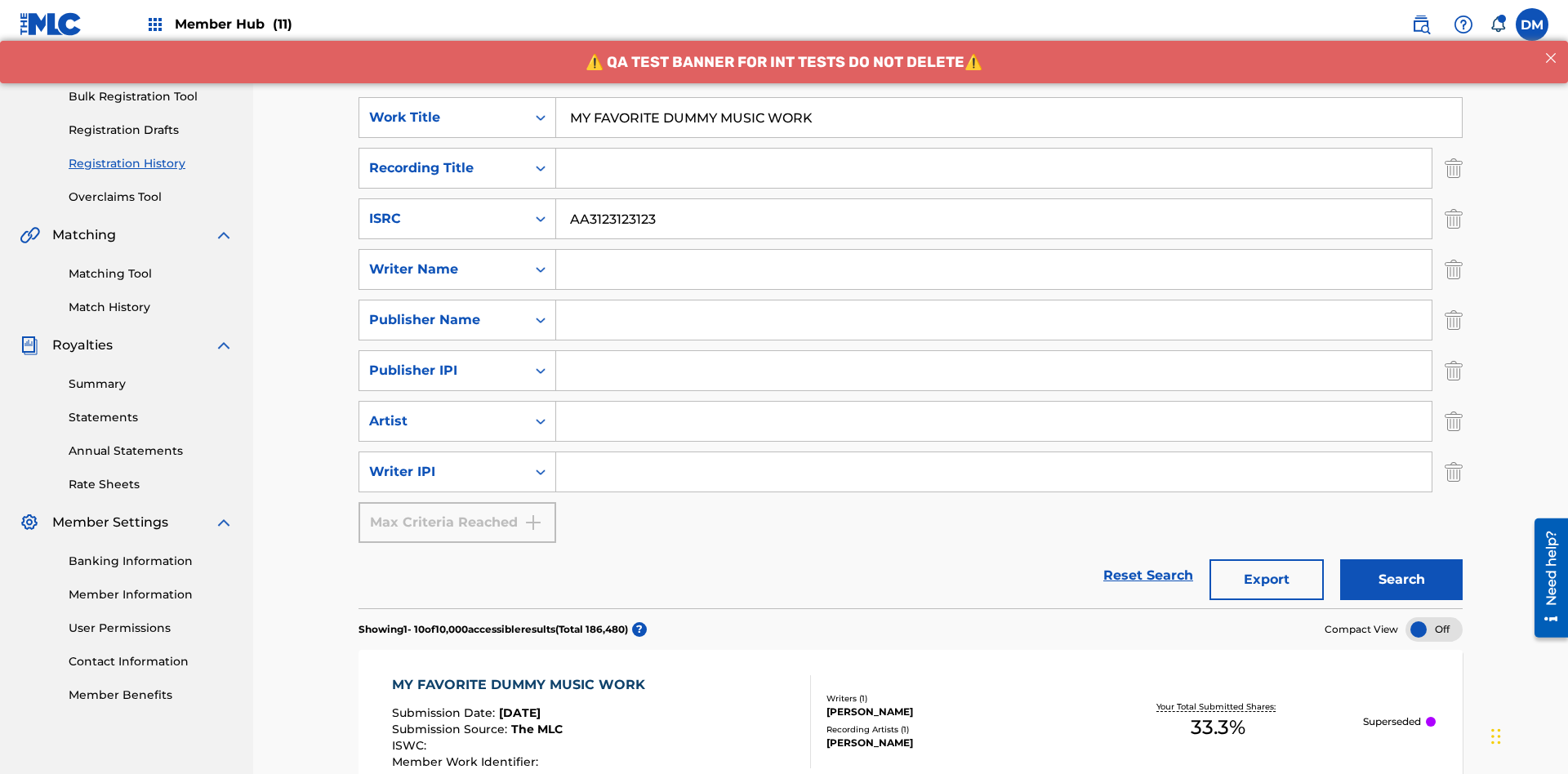
scroll to position [363, 0]
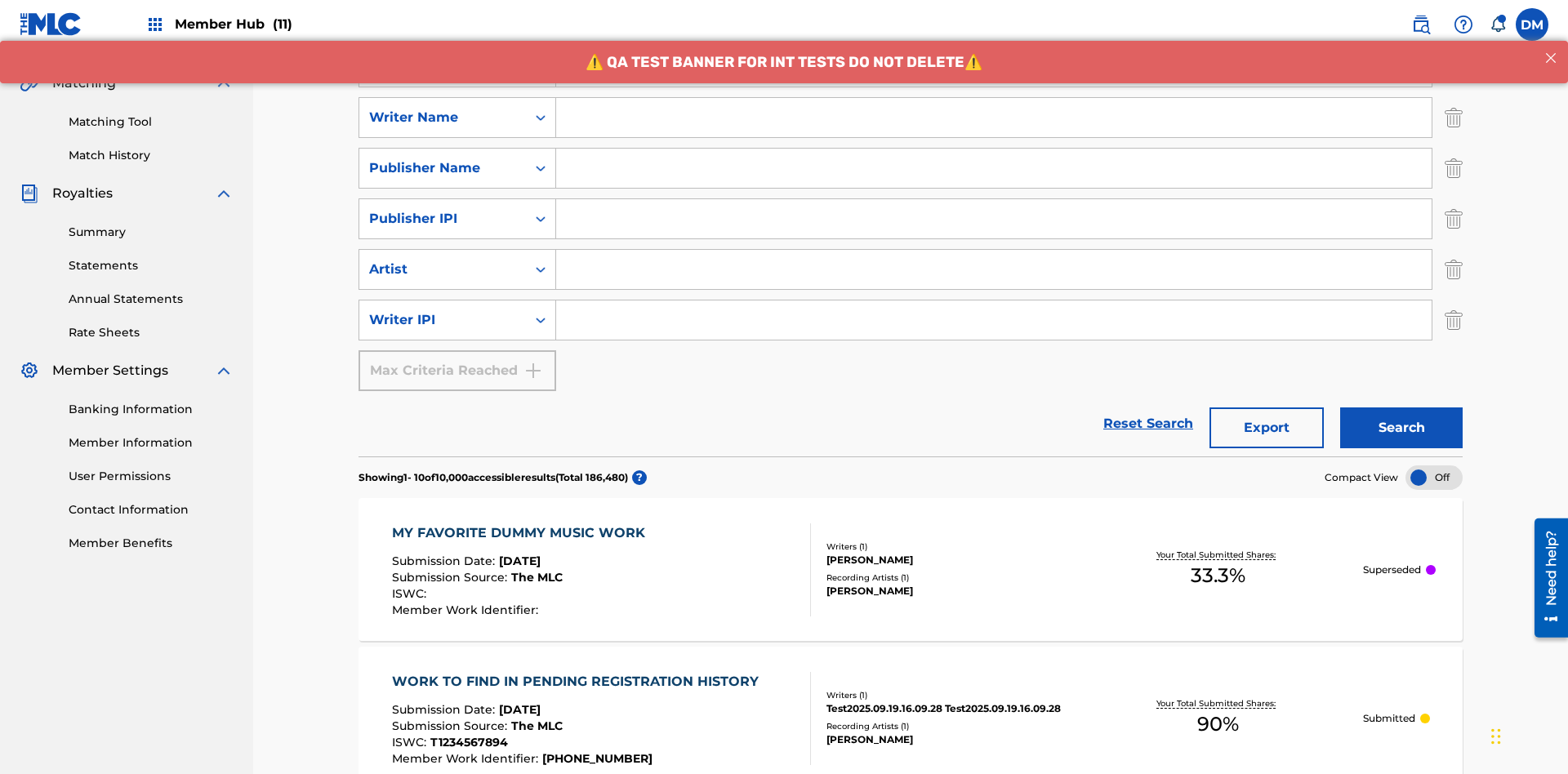
type input "MY FAVORITE DUMMY MUSIC WORK"
click at [994, 118] on input "Search Form" at bounding box center [994, 118] width 876 height 39
type input "[PERSON_NAME]"
click at [994, 301] on input "Search Form" at bounding box center [994, 320] width 876 height 39
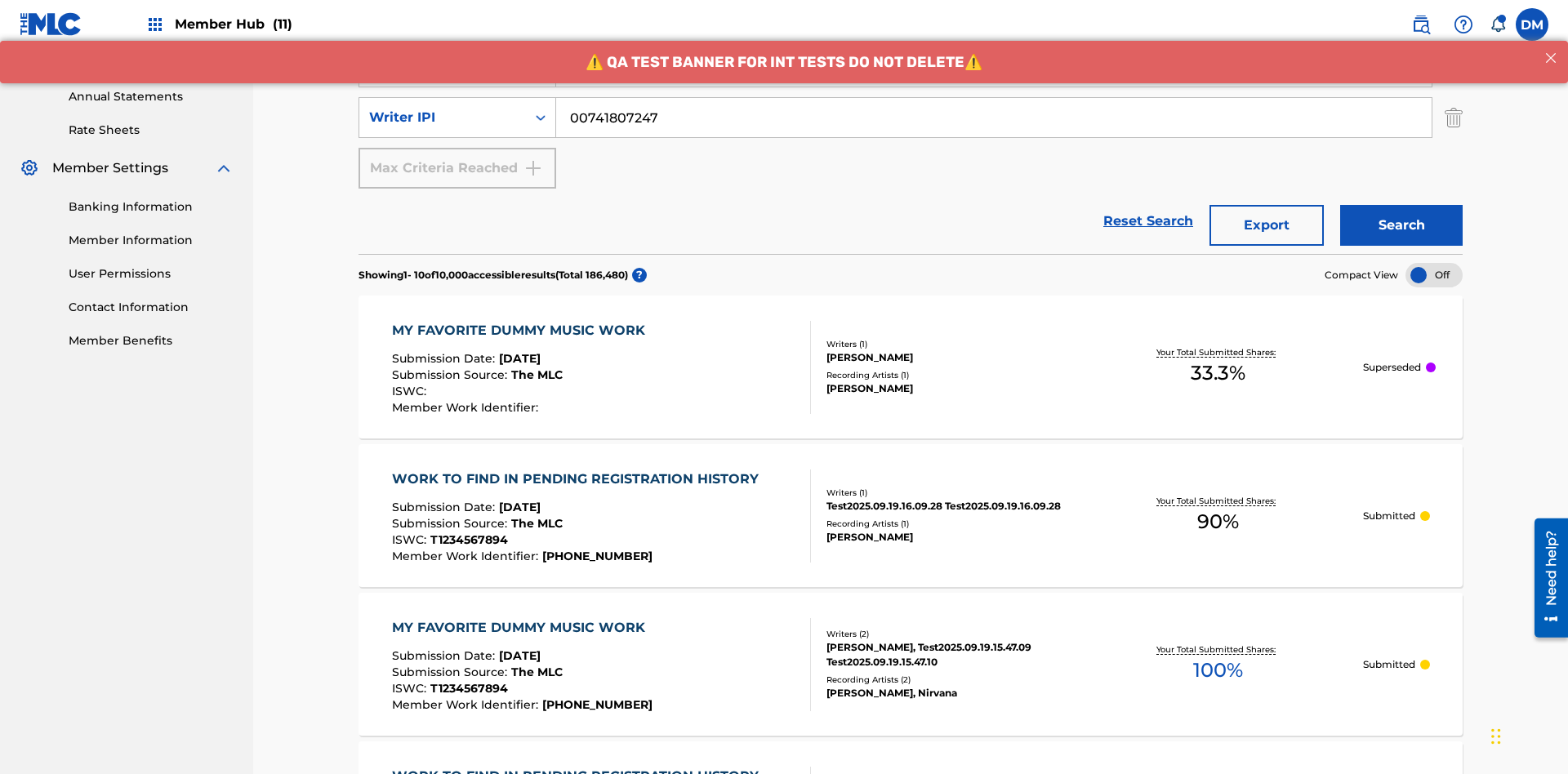
type input "00741807247"
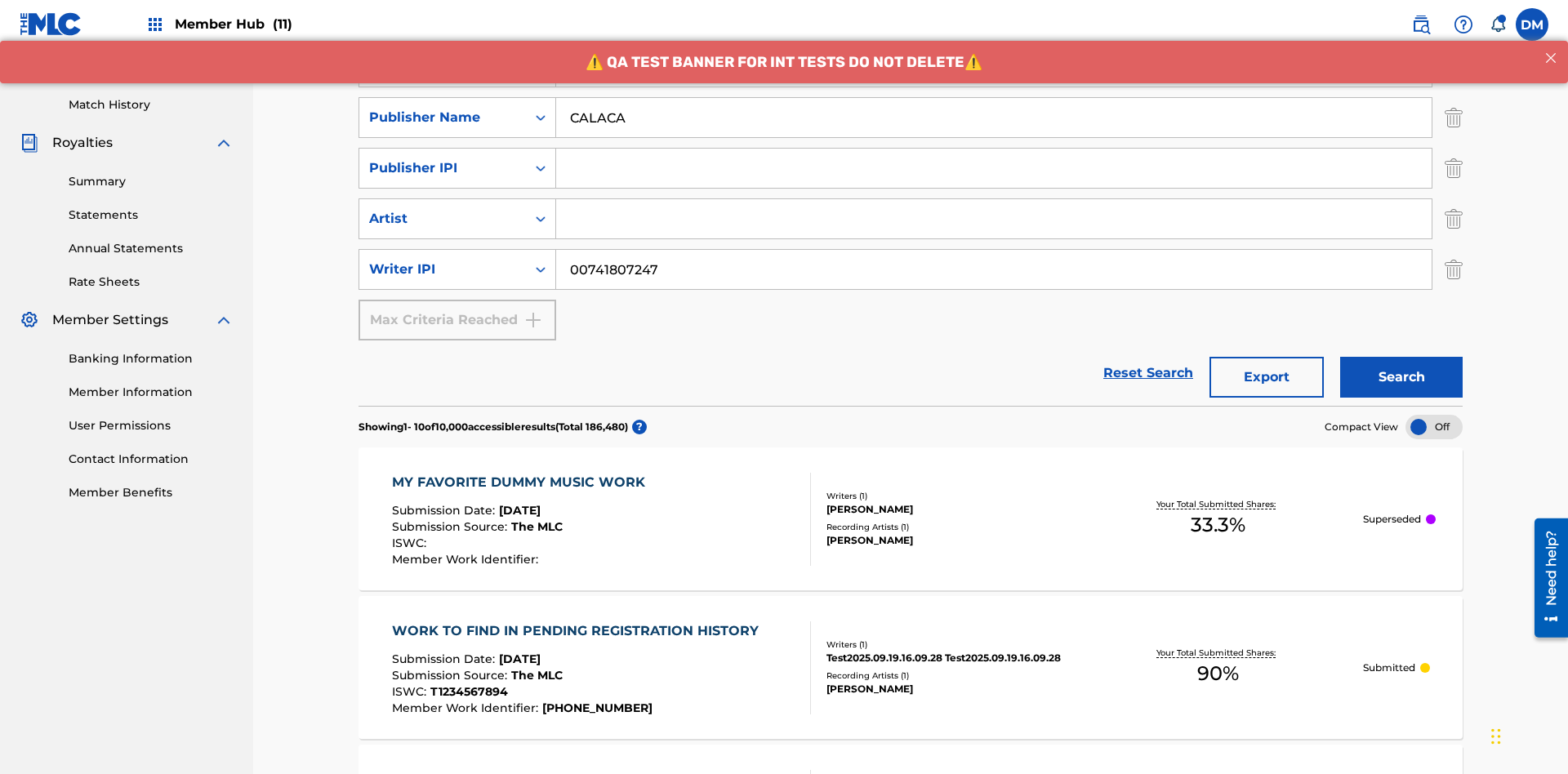
type input "CALACA"
click at [994, 149] on input "Search Form" at bounding box center [994, 169] width 876 height 39
